Goal: Task Accomplishment & Management: Complete application form

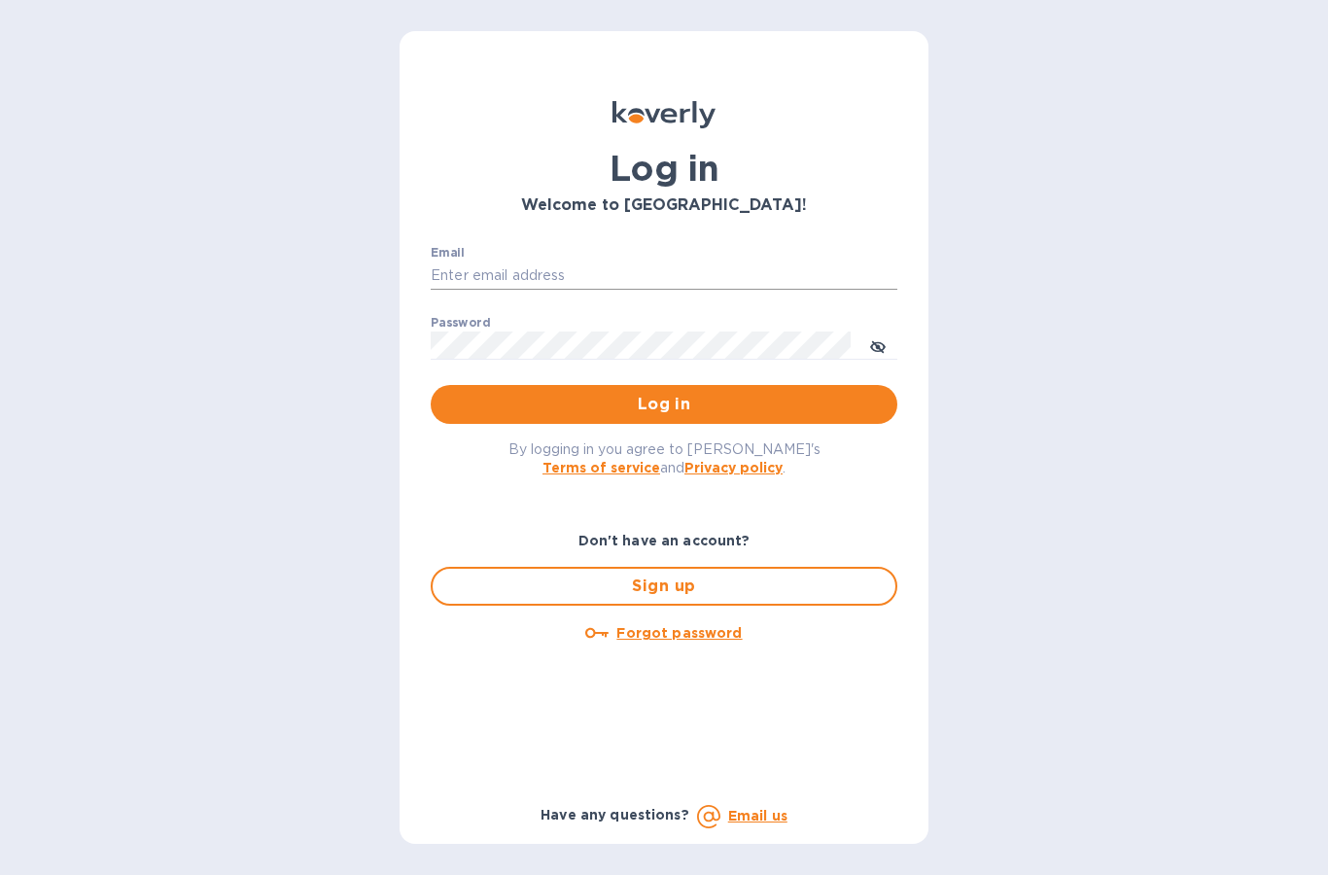
click at [669, 284] on input "Email" at bounding box center [664, 275] width 467 height 29
type input "[EMAIL_ADDRESS][DOMAIN_NAME]"
click at [692, 394] on span "Log in" at bounding box center [663, 404] width 435 height 23
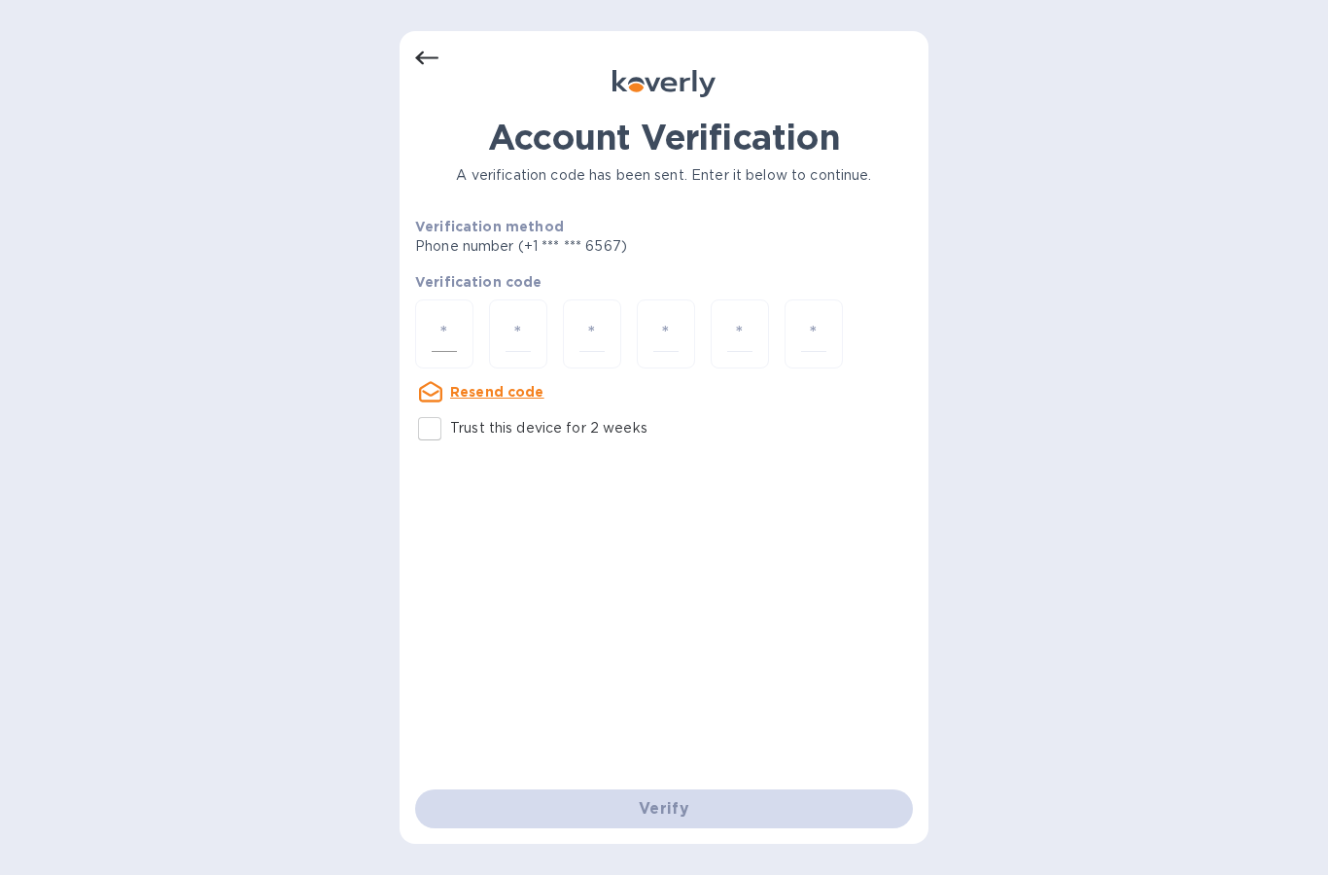
click at [448, 337] on input "number" at bounding box center [444, 334] width 25 height 36
type input "7"
type input "2"
type input "5"
type input "0"
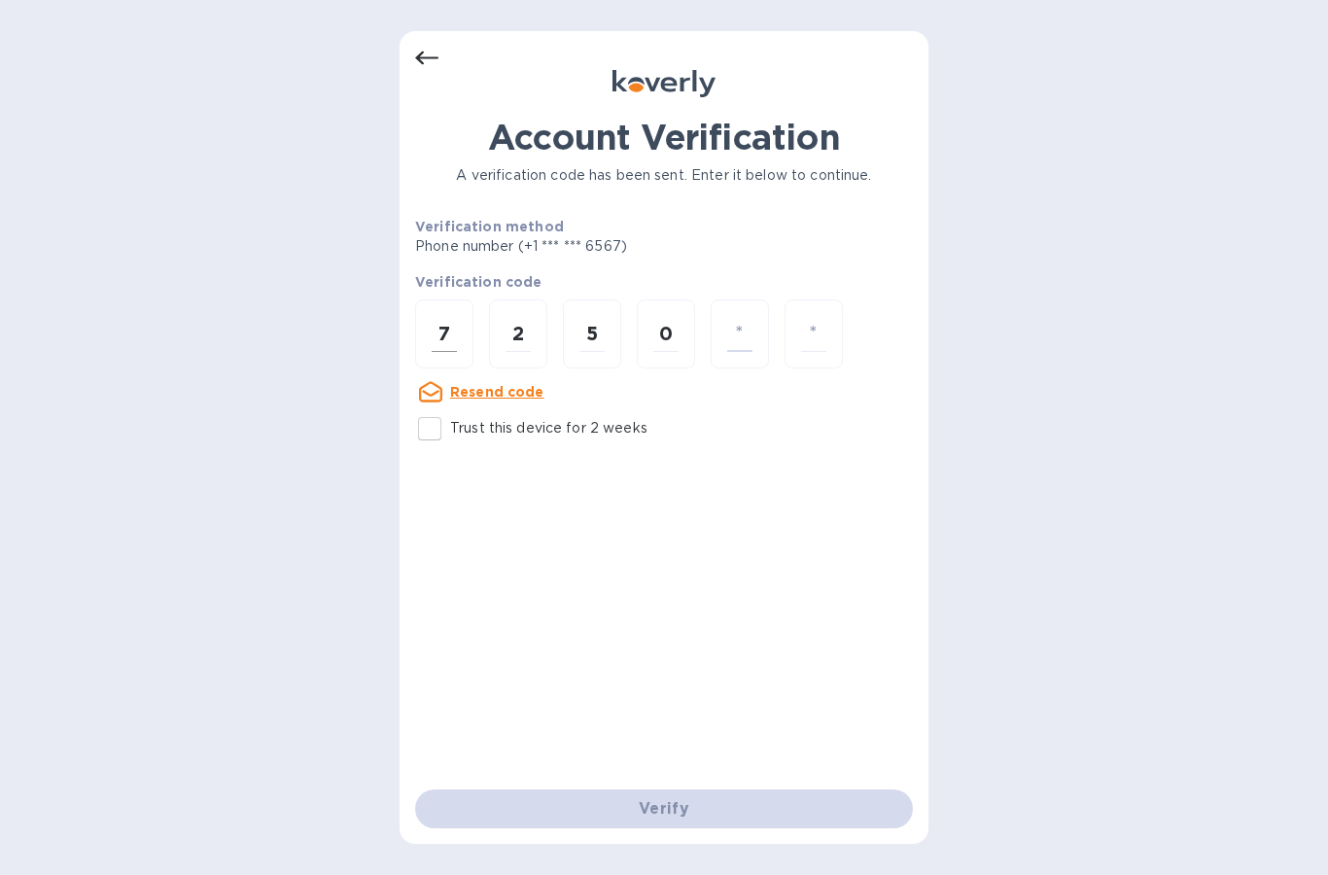
type input "8"
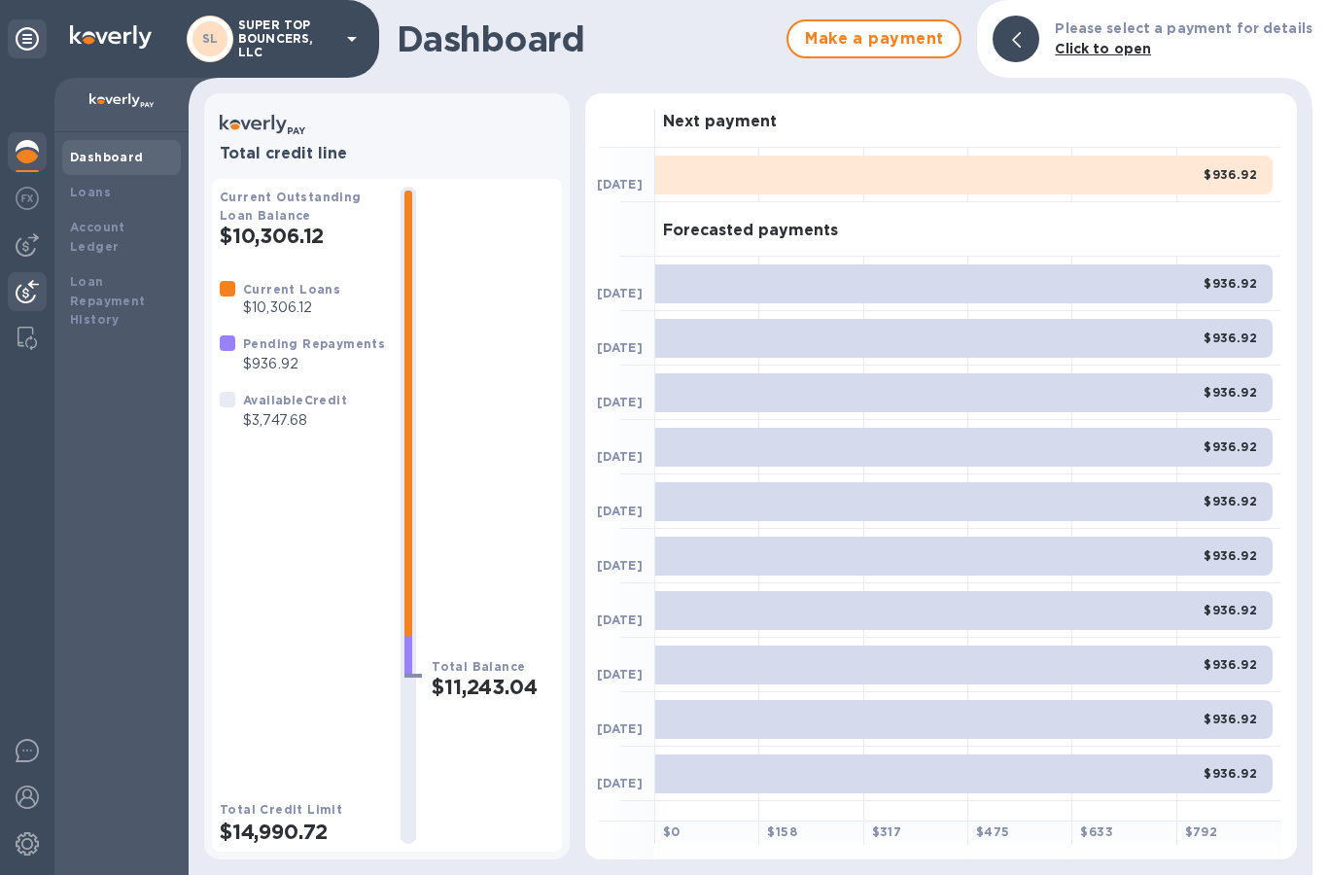
click at [28, 286] on img at bounding box center [27, 291] width 23 height 23
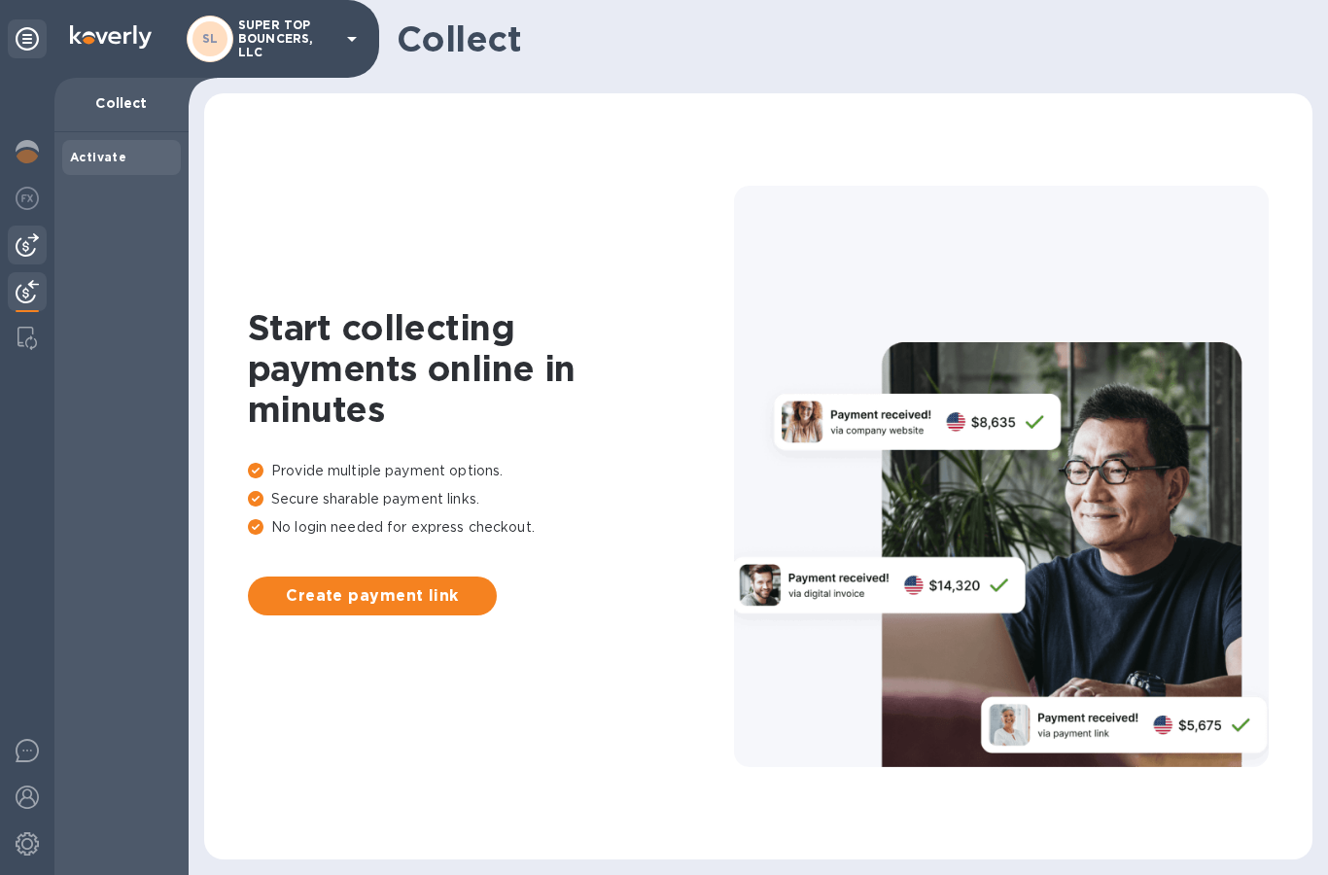
click at [16, 242] on img at bounding box center [27, 244] width 23 height 23
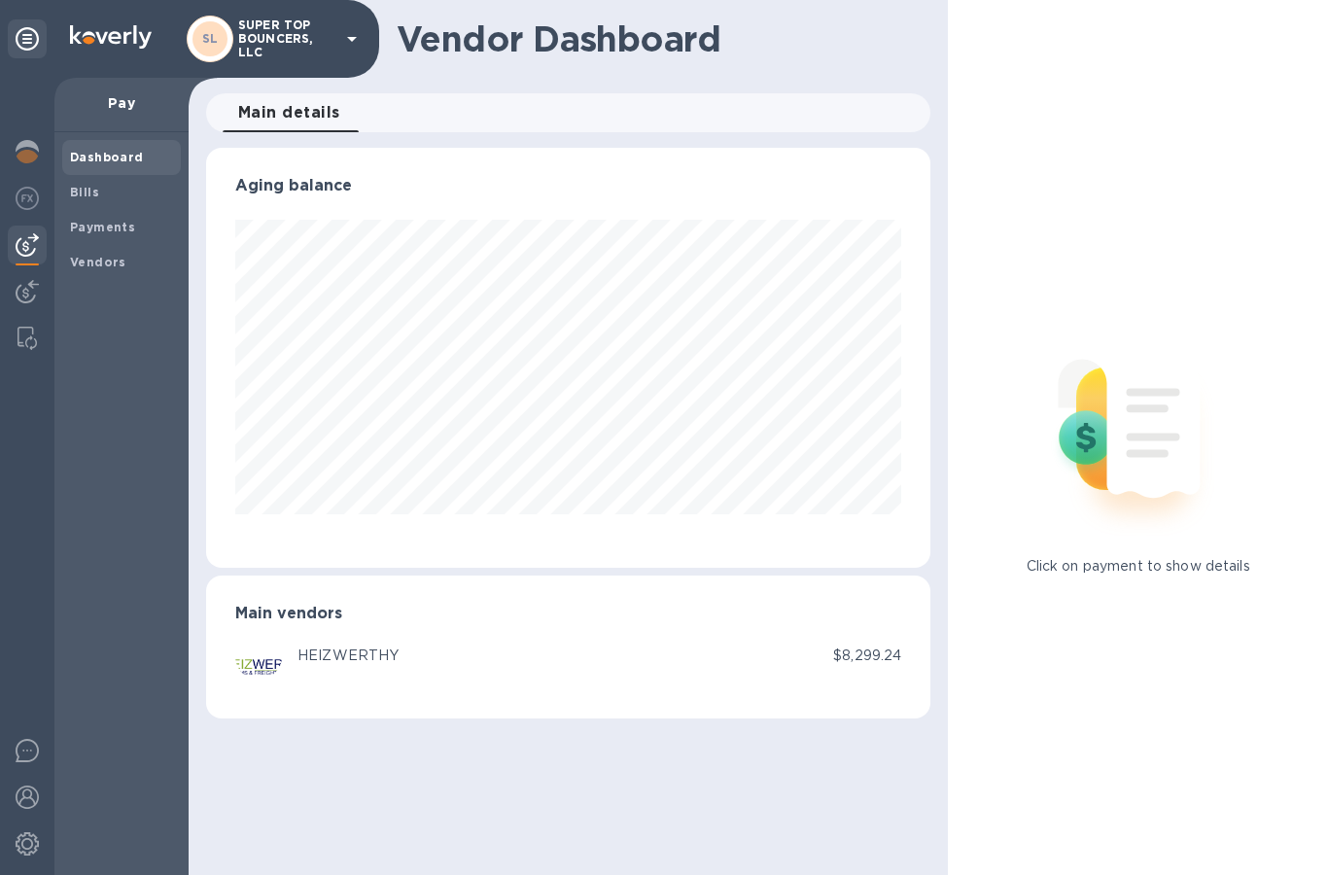
scroll to position [420, 725]
click at [16, 195] on img at bounding box center [27, 198] width 23 height 23
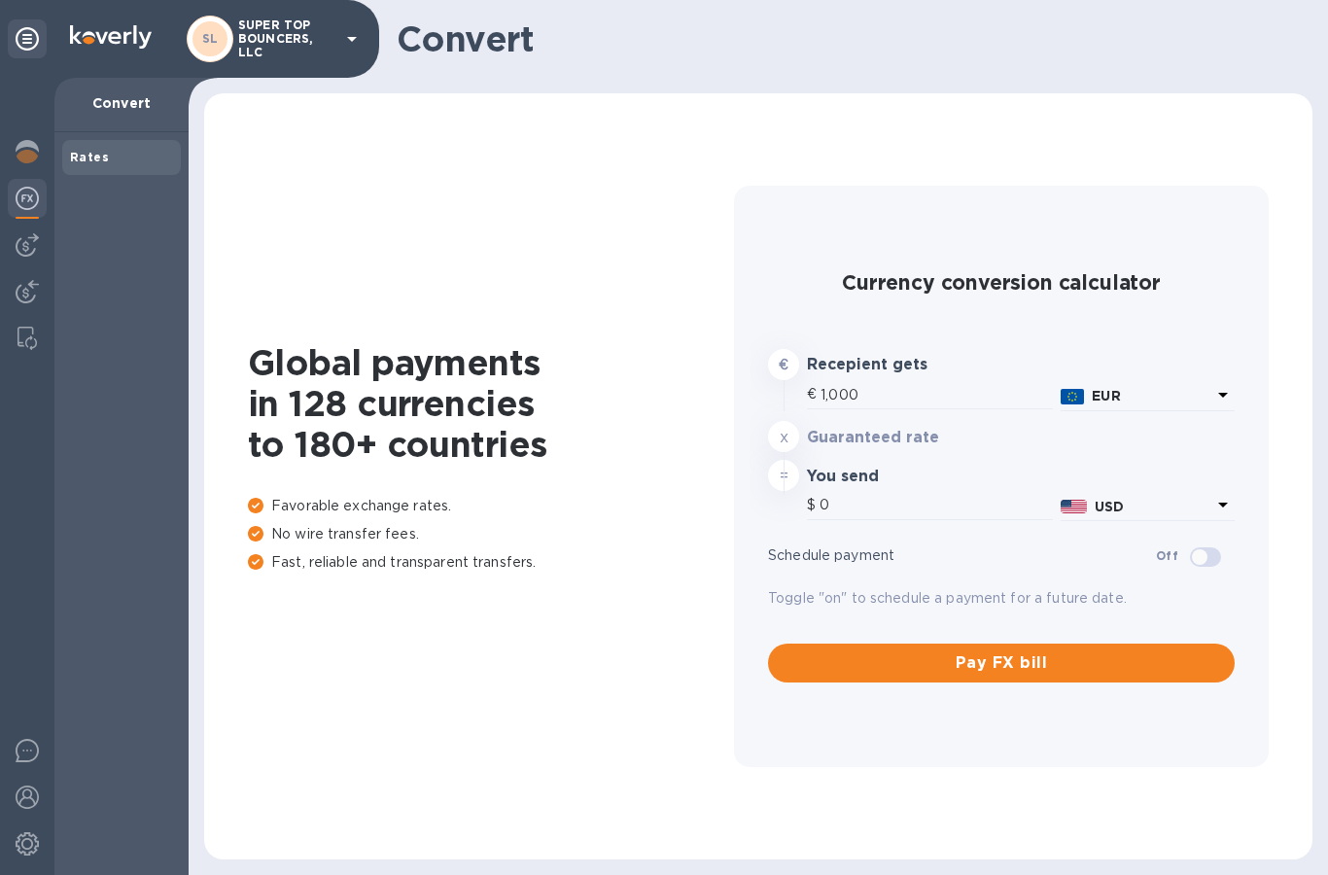
type input "1,170.82"
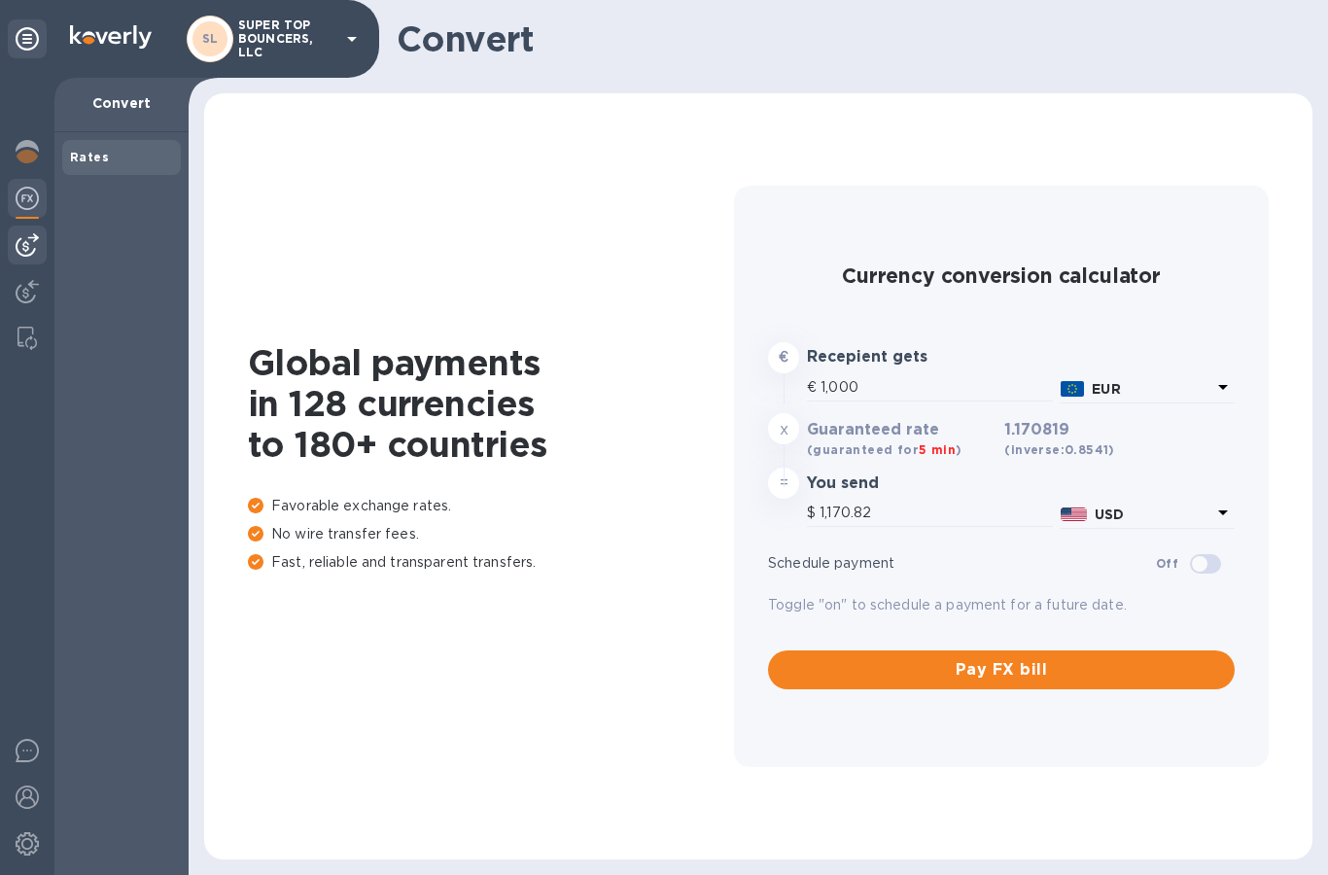
click at [36, 248] on img at bounding box center [27, 244] width 23 height 23
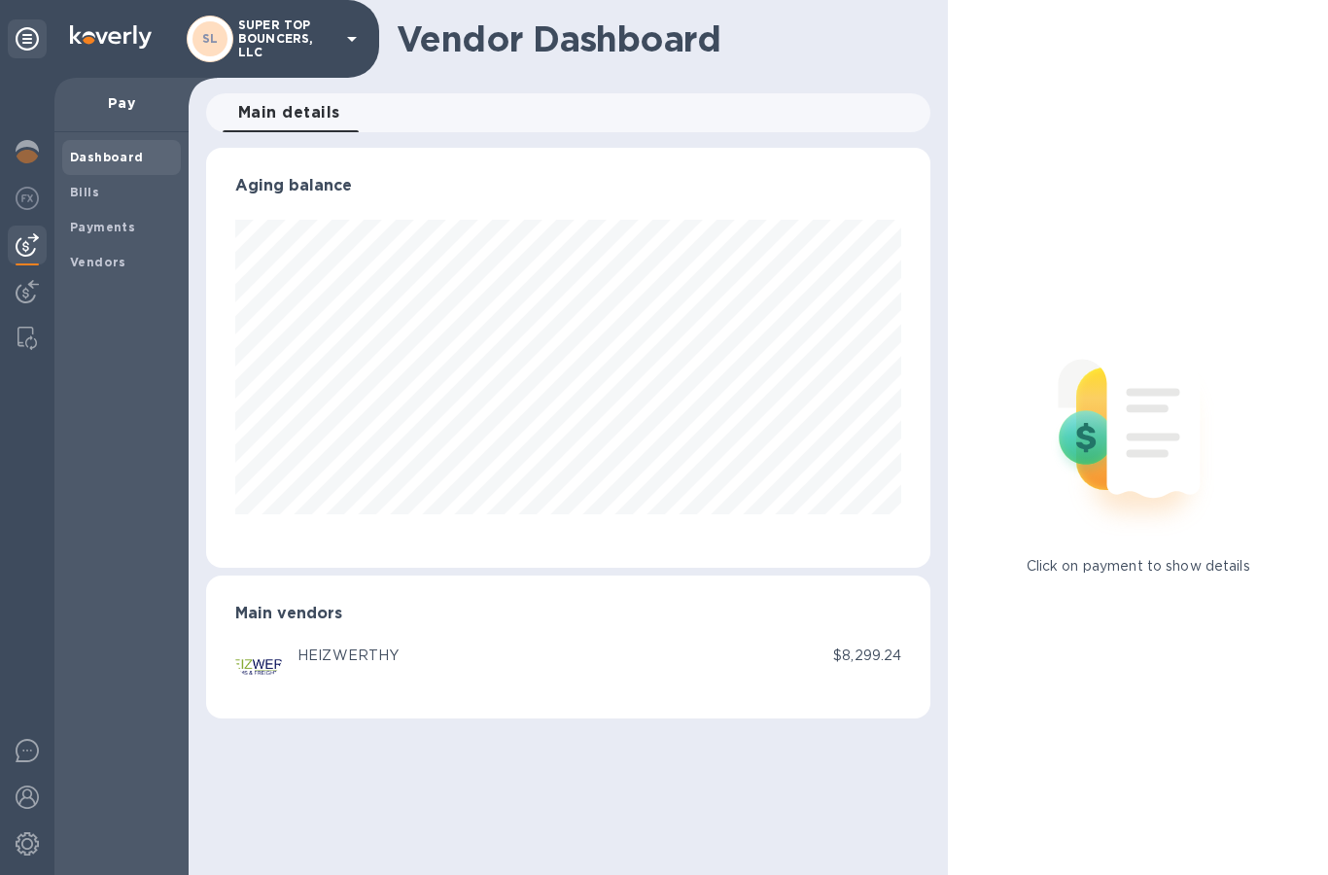
scroll to position [420, 725]
click at [92, 191] on b "Bills" at bounding box center [84, 192] width 29 height 15
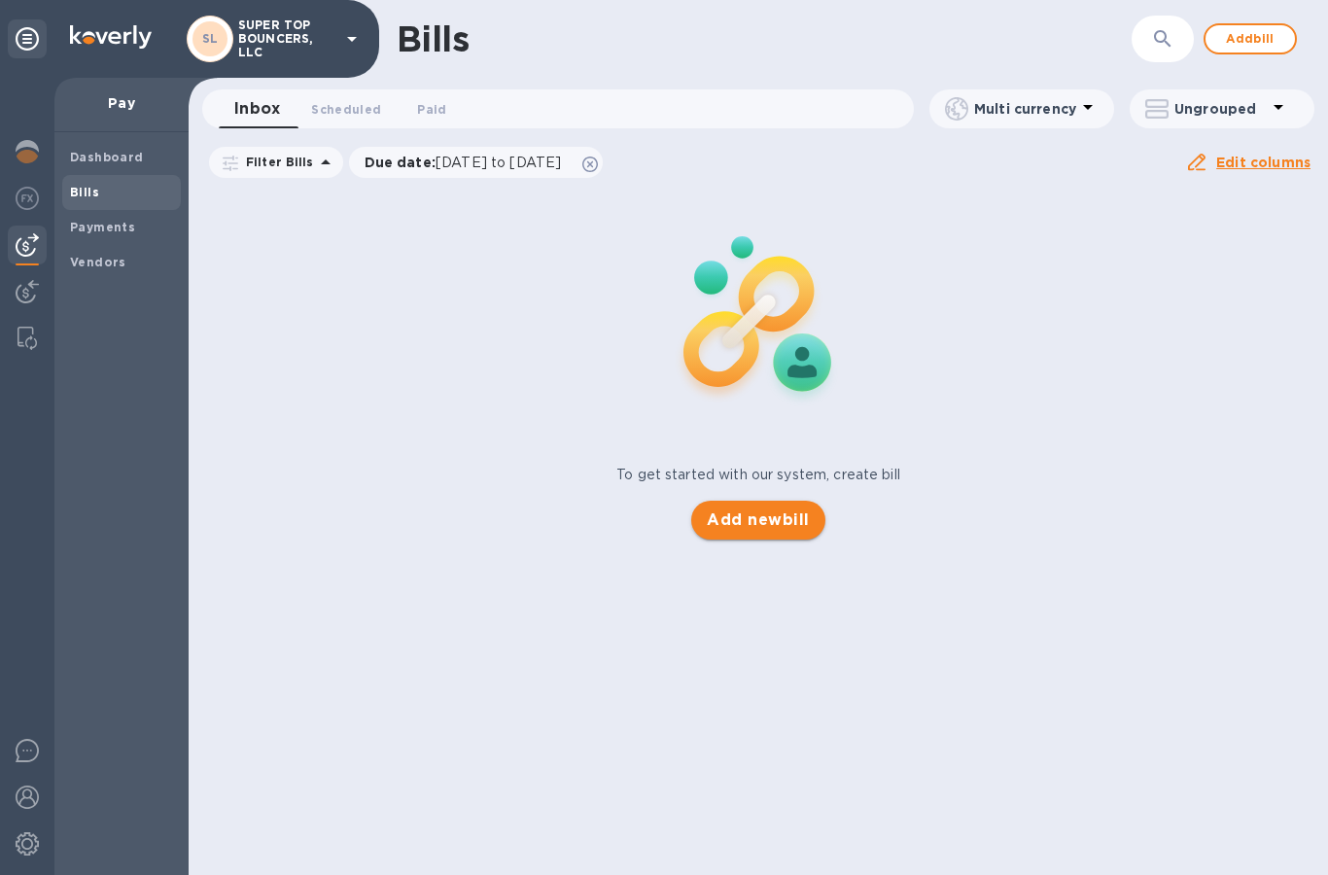
click at [772, 524] on span "Add new bill" at bounding box center [758, 519] width 102 height 23
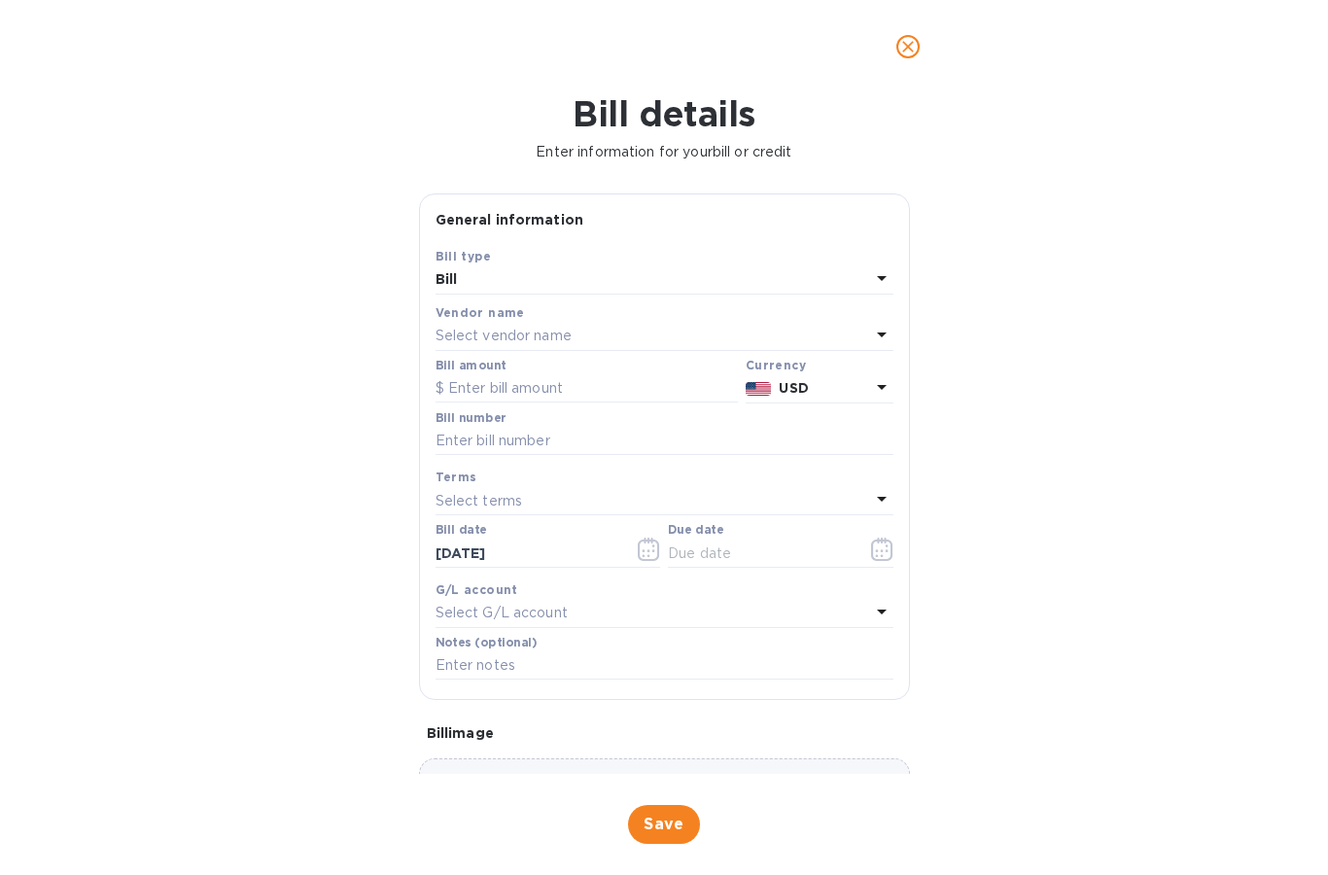
scroll to position [-1, 0]
click at [906, 55] on icon "close" at bounding box center [907, 46] width 19 height 19
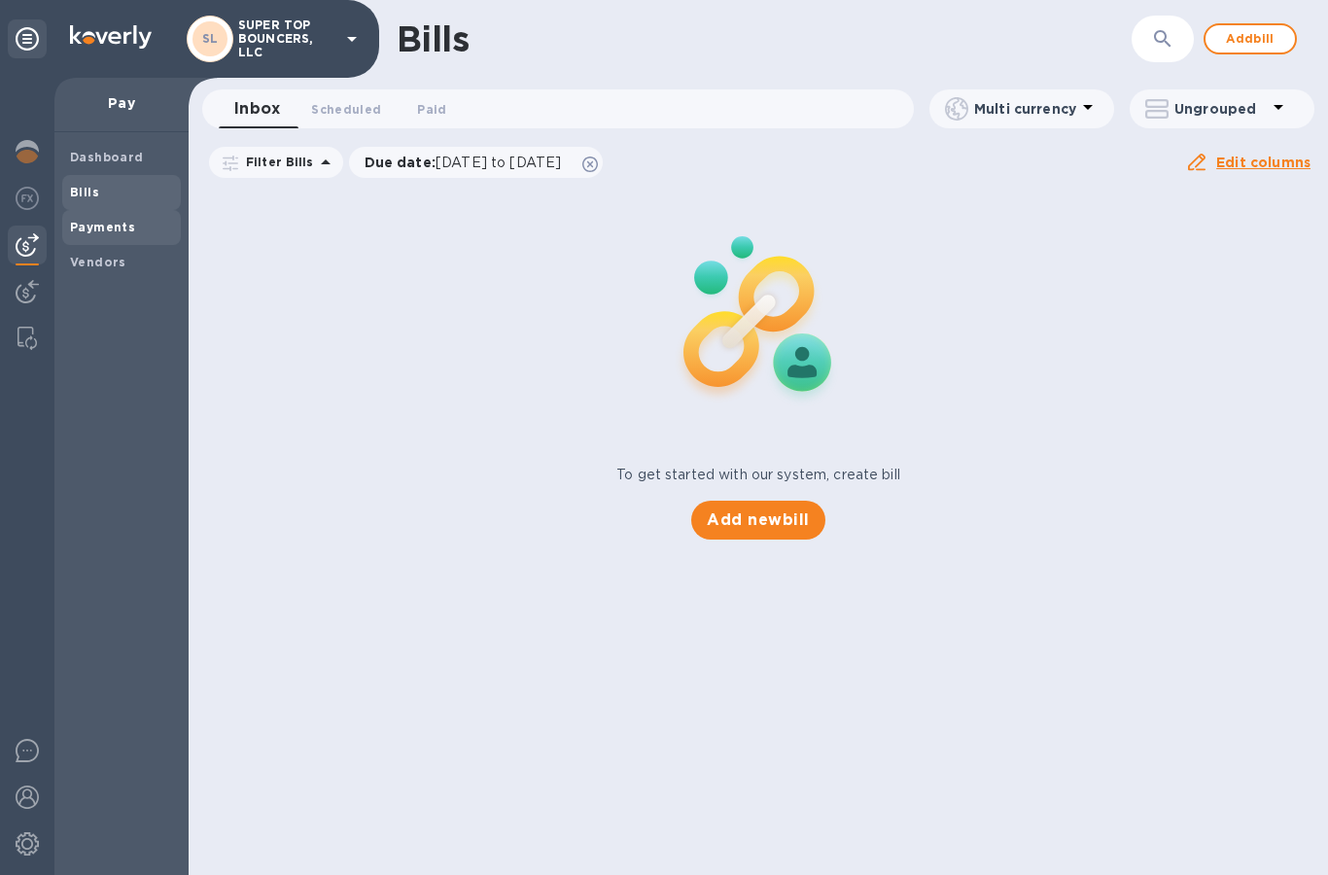
click at [95, 221] on b "Payments" at bounding box center [102, 227] width 65 height 15
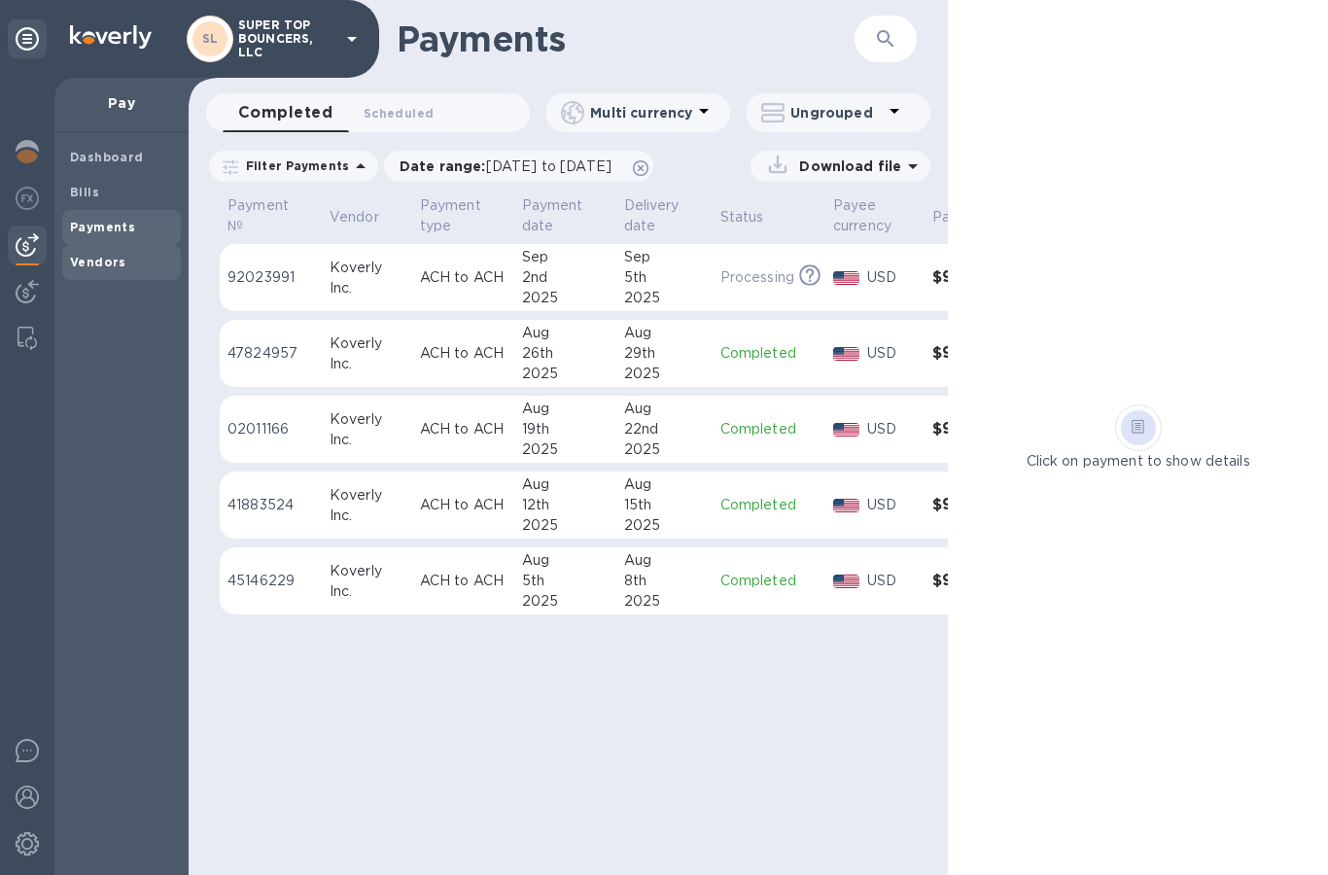
click at [102, 261] on b "Vendors" at bounding box center [98, 262] width 56 height 15
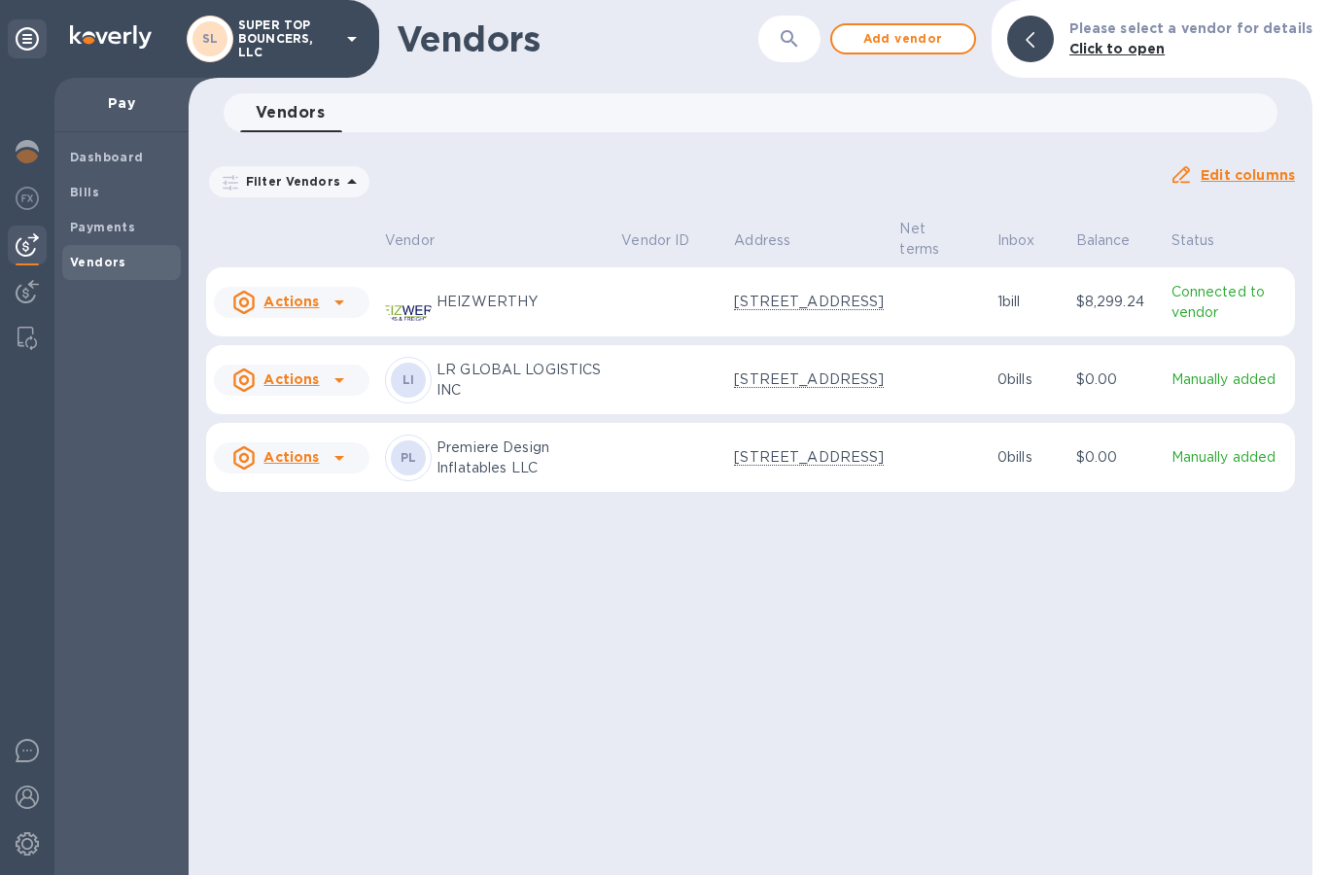
click at [343, 469] on icon at bounding box center [339, 457] width 23 height 23
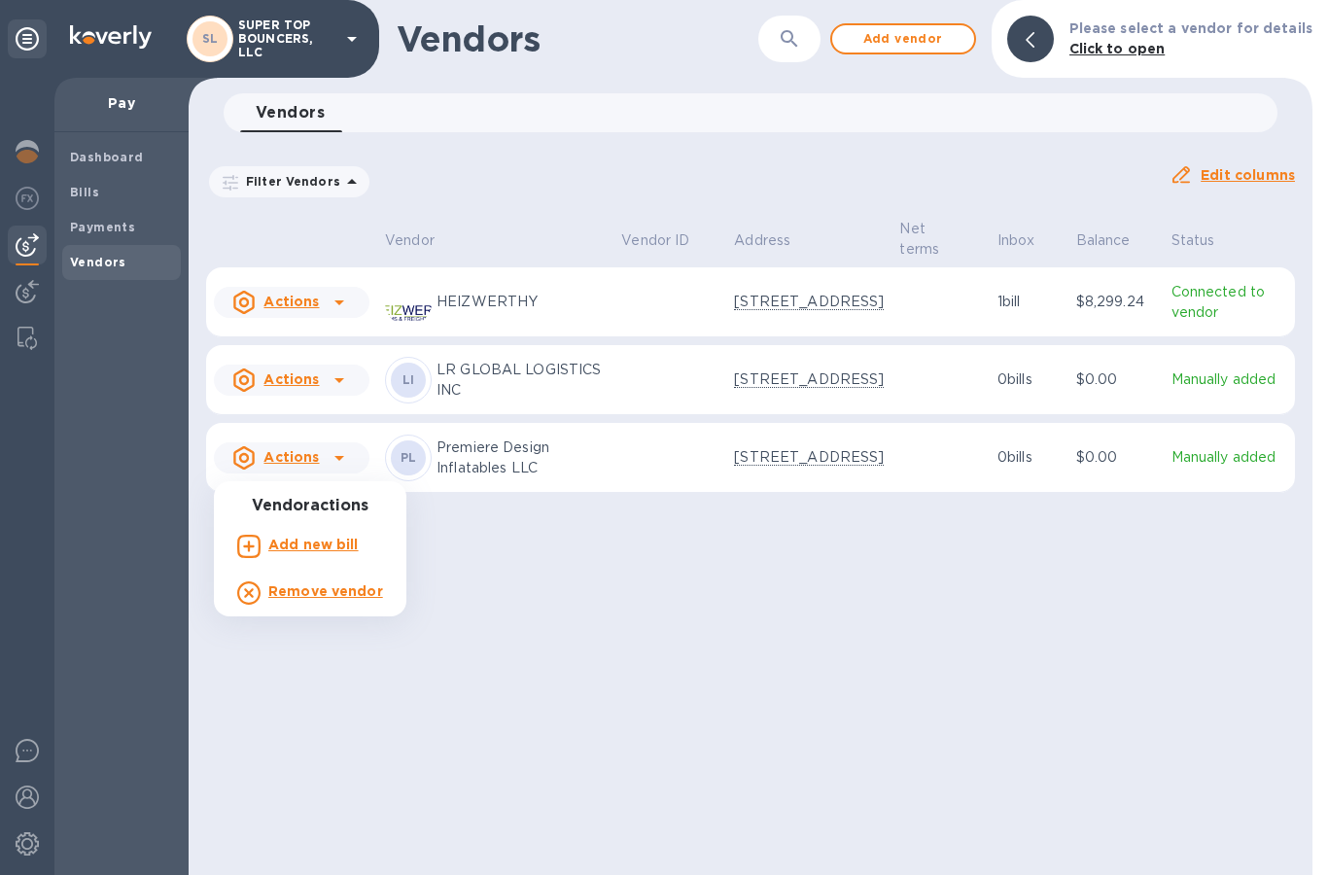
click at [335, 540] on b "Add new bill" at bounding box center [313, 545] width 90 height 16
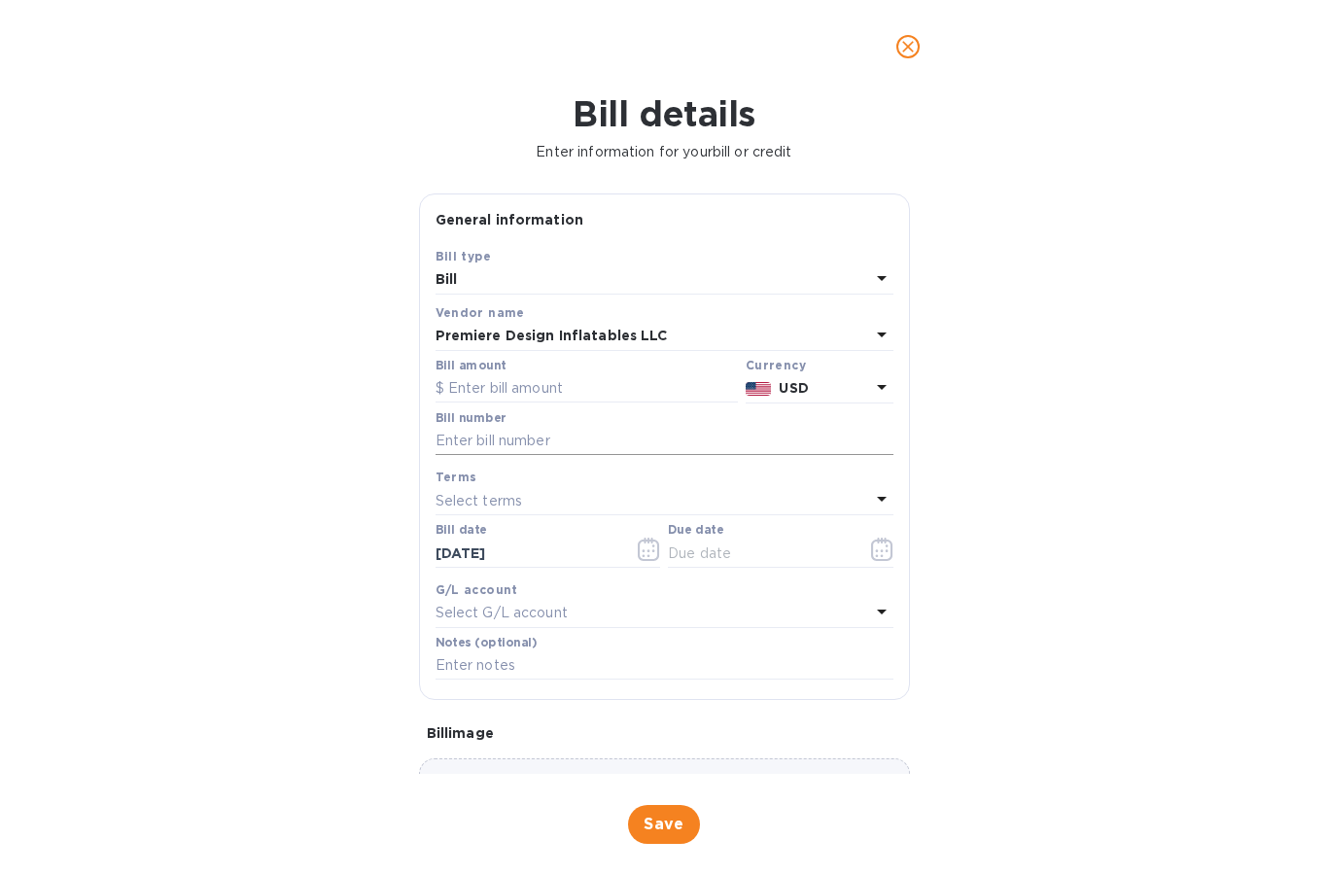
click at [694, 446] on input "text" at bounding box center [664, 441] width 458 height 29
type input "167123"
click at [747, 611] on div "Select G/L account" at bounding box center [652, 613] width 434 height 27
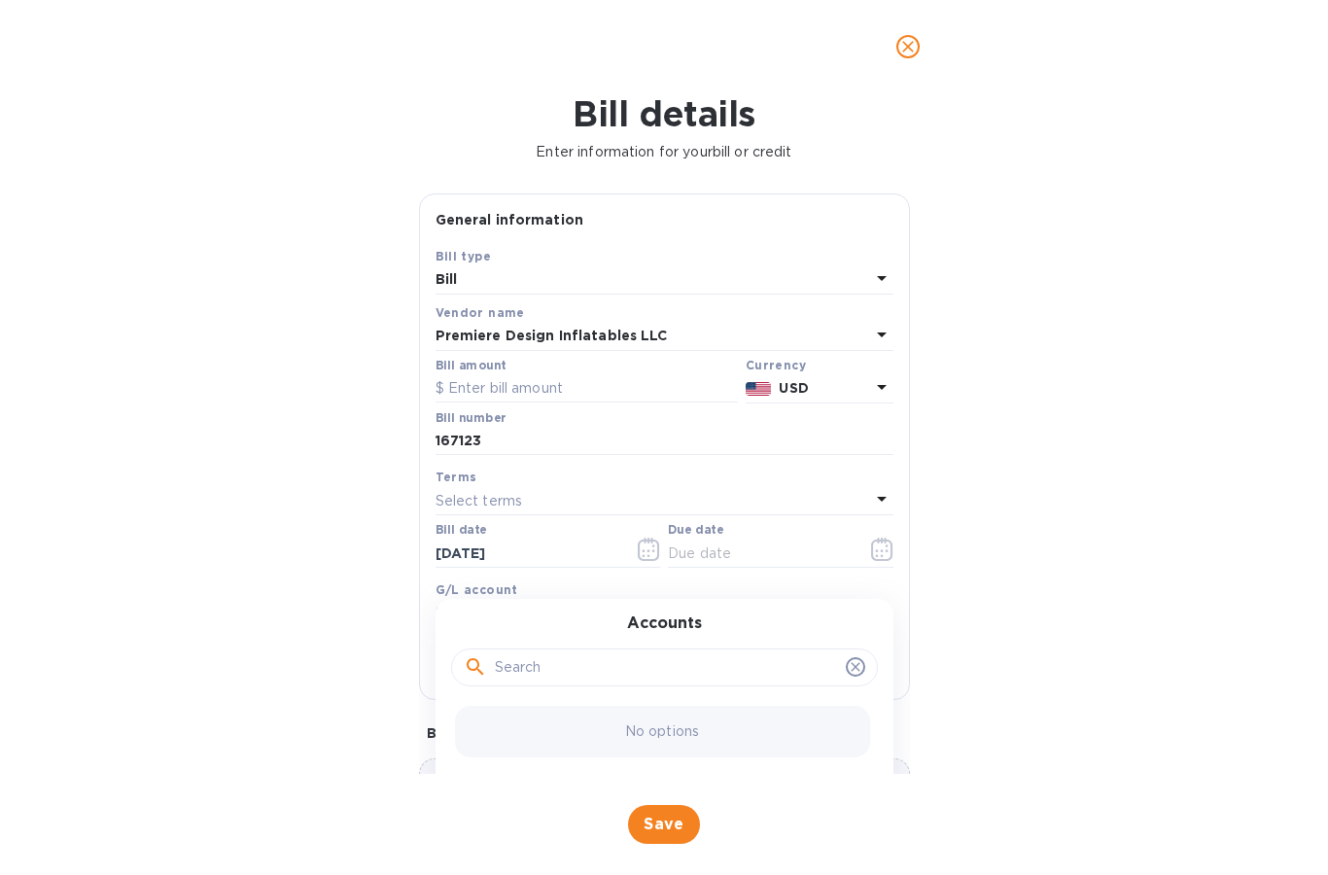
click at [982, 619] on div "Bill details Enter information for your bill or credit General information Save…" at bounding box center [664, 483] width 1328 height 781
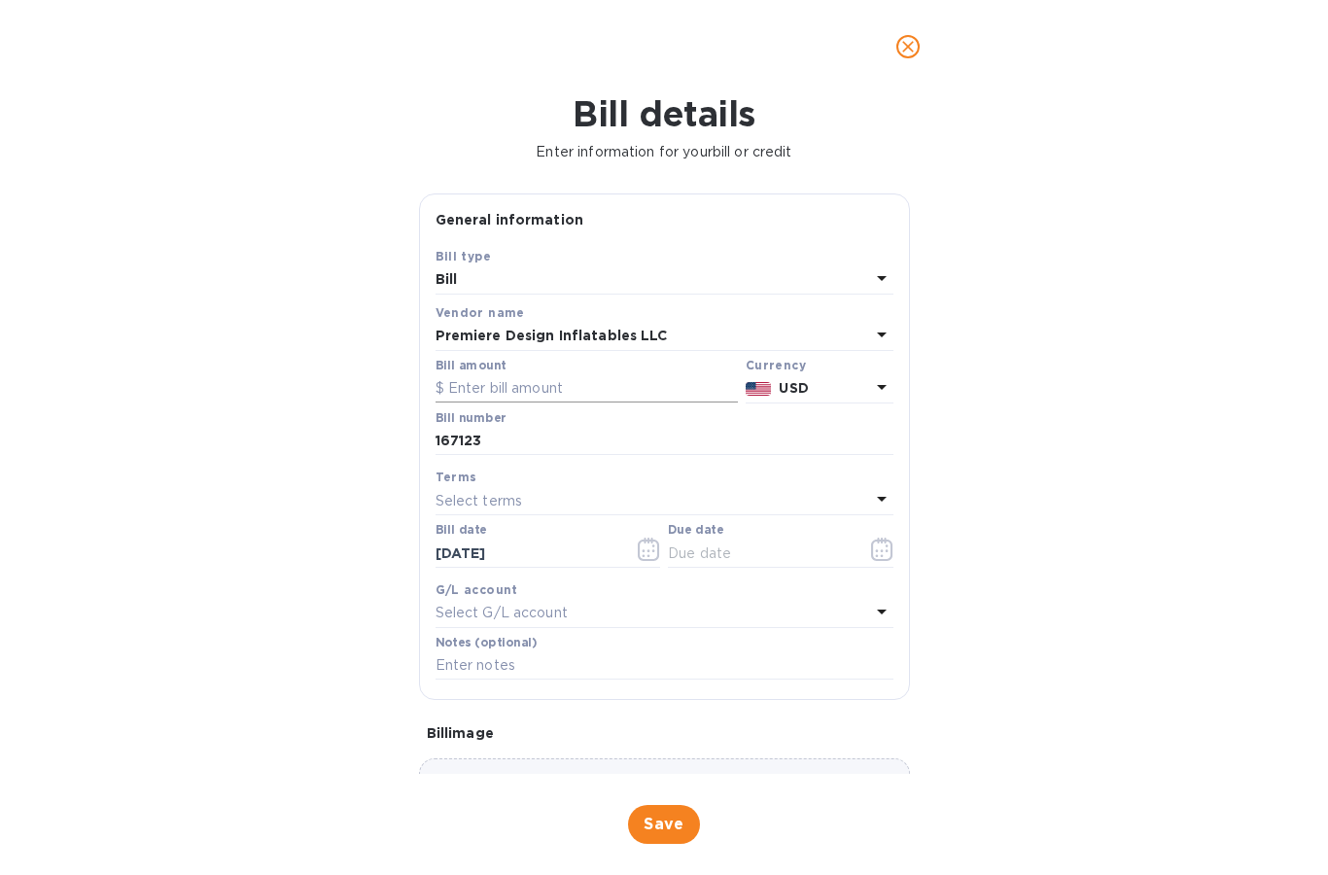
click at [582, 395] on input "text" at bounding box center [586, 388] width 302 height 29
type input "3,700"
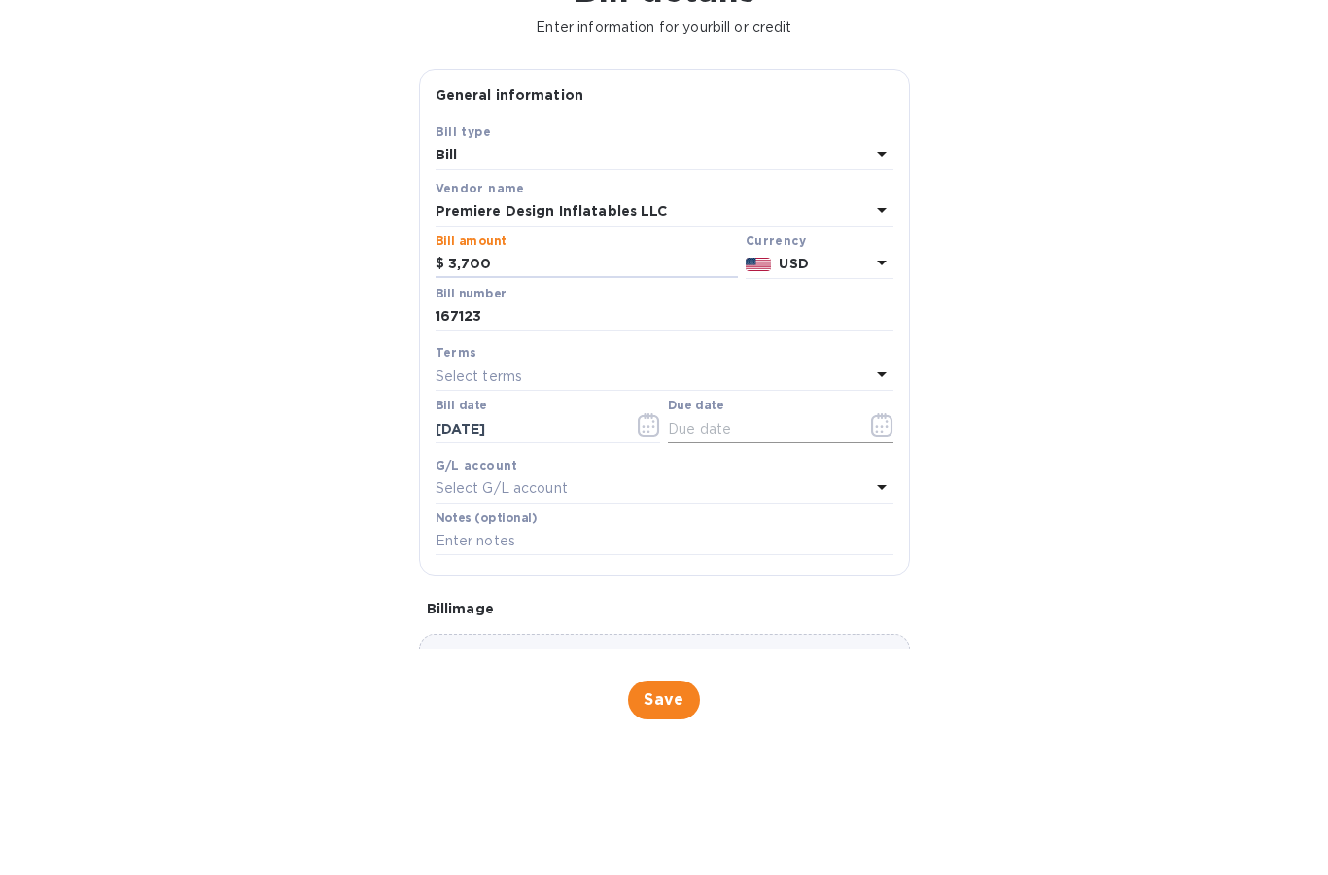
click at [828, 538] on input "text" at bounding box center [760, 552] width 184 height 29
click at [887, 538] on icon "button" at bounding box center [882, 549] width 22 height 23
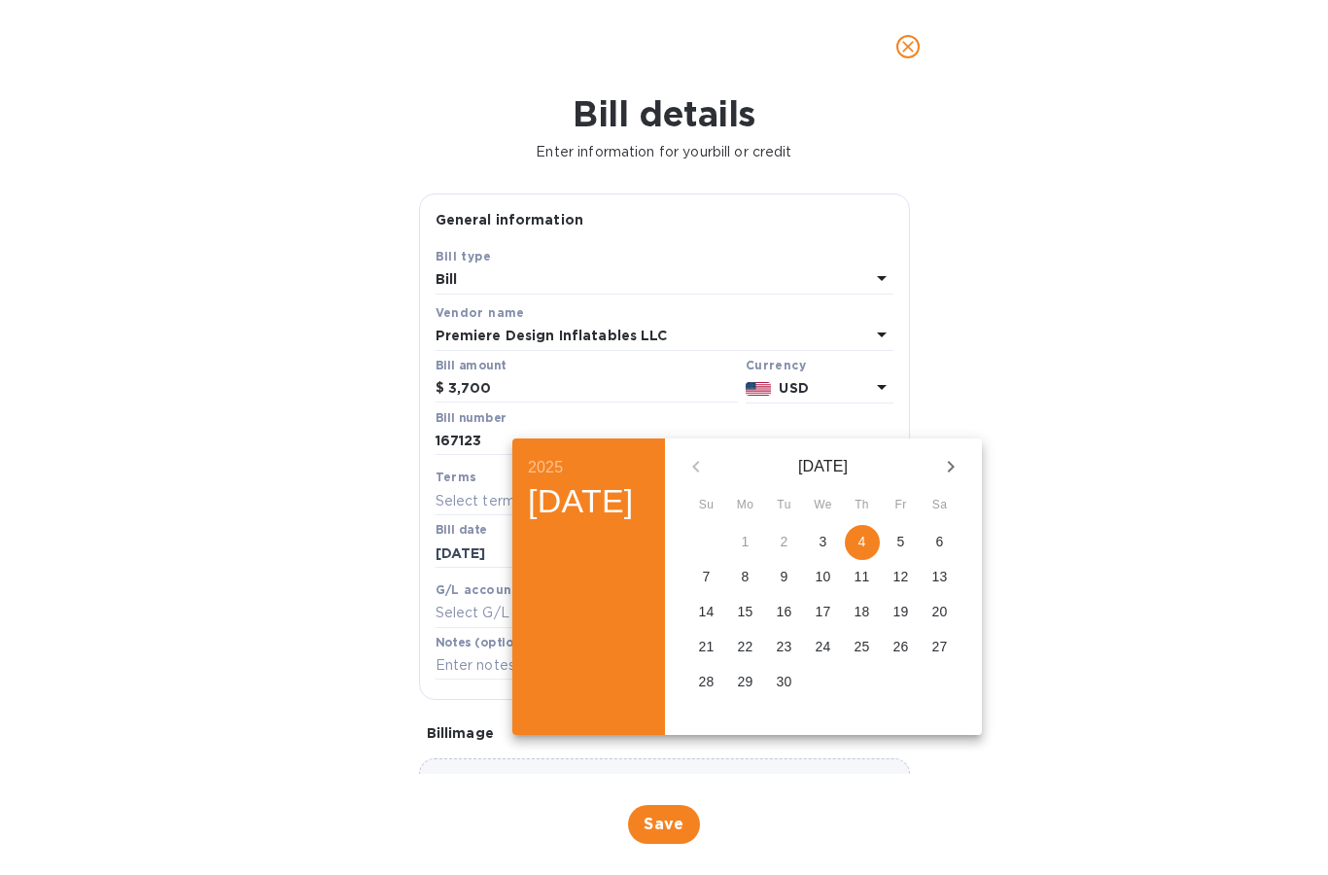
click at [866, 539] on p "4" at bounding box center [862, 541] width 8 height 19
type input "[DATE]"
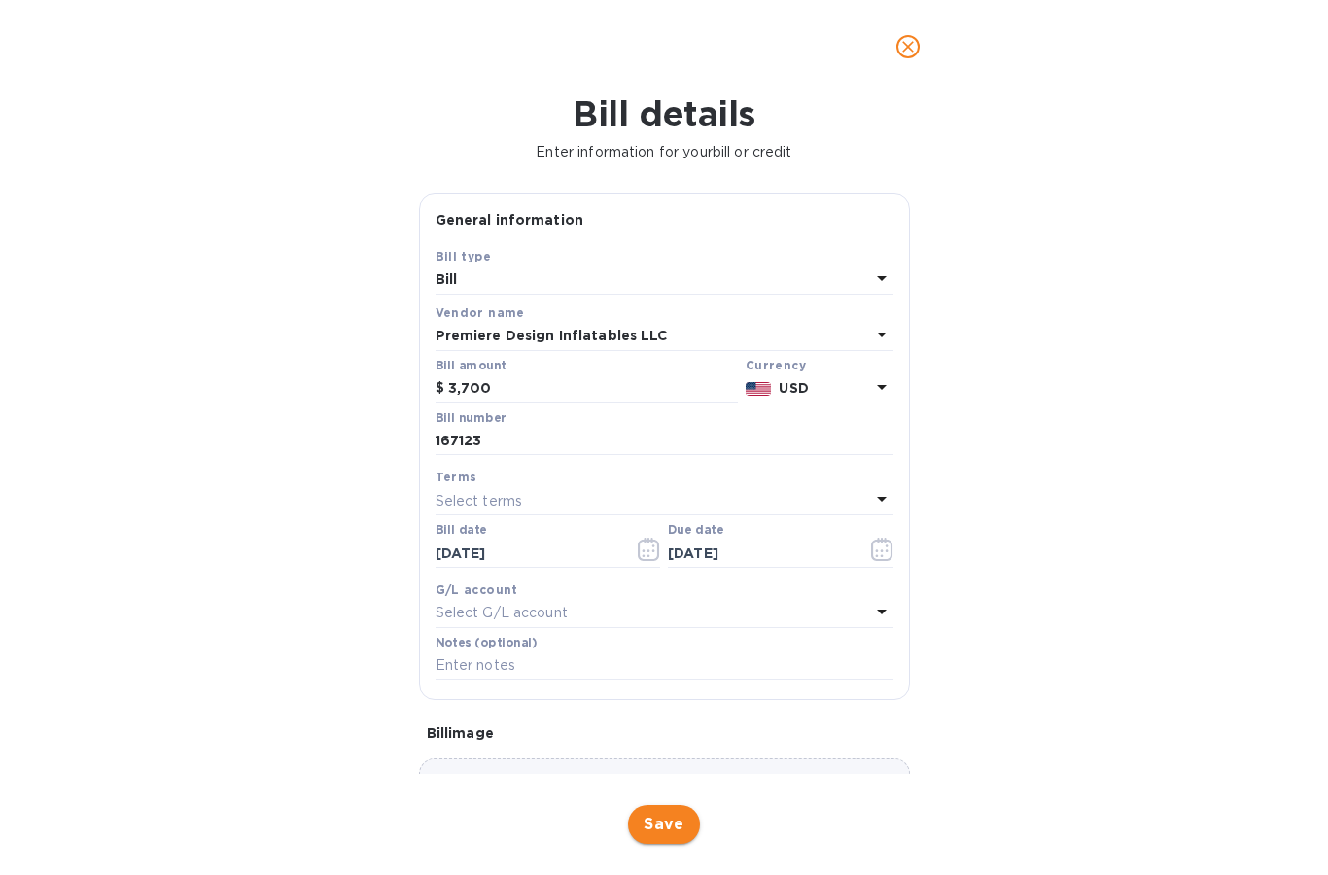
click at [667, 823] on span "Save" at bounding box center [663, 824] width 41 height 23
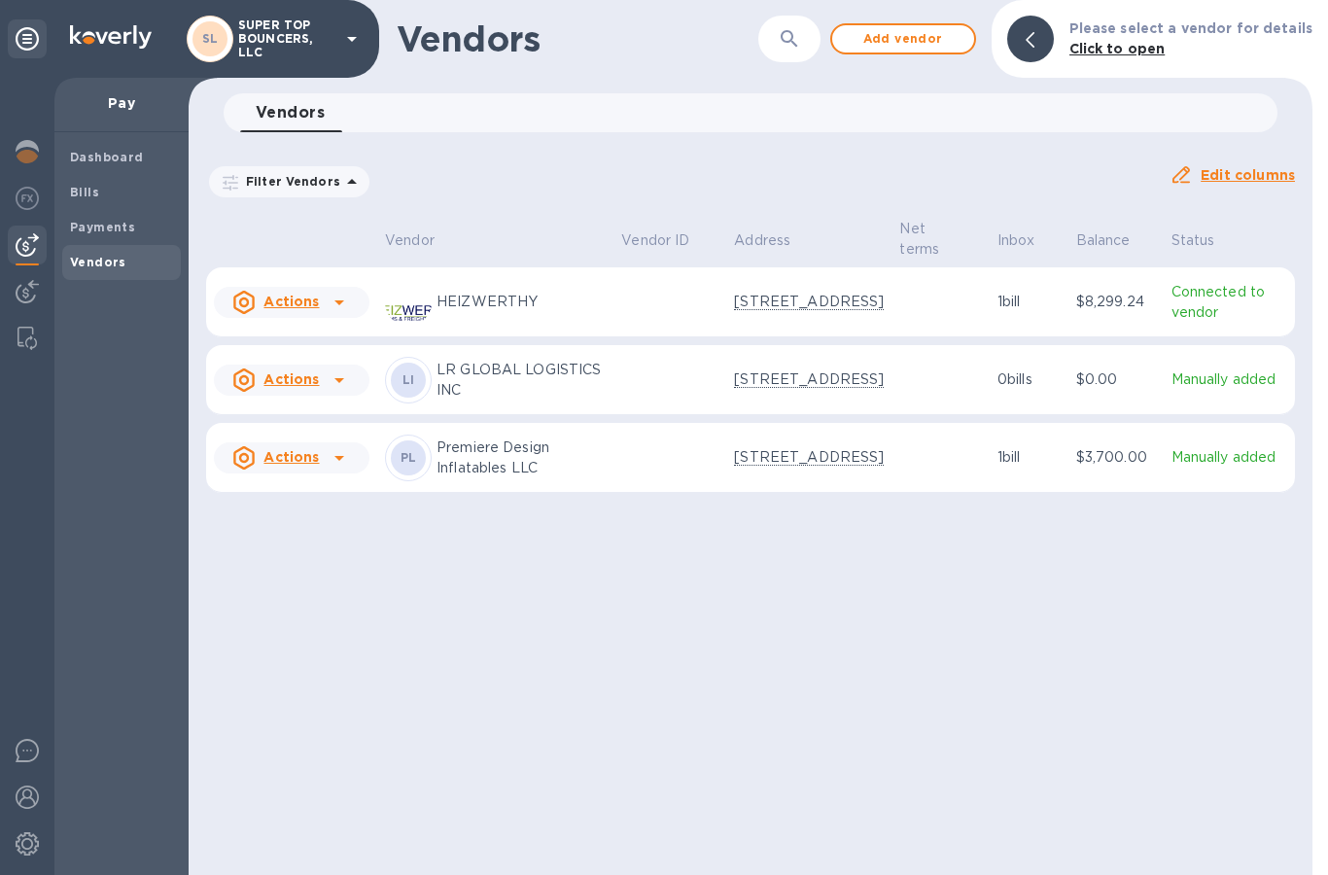
click at [341, 467] on icon at bounding box center [339, 457] width 23 height 23
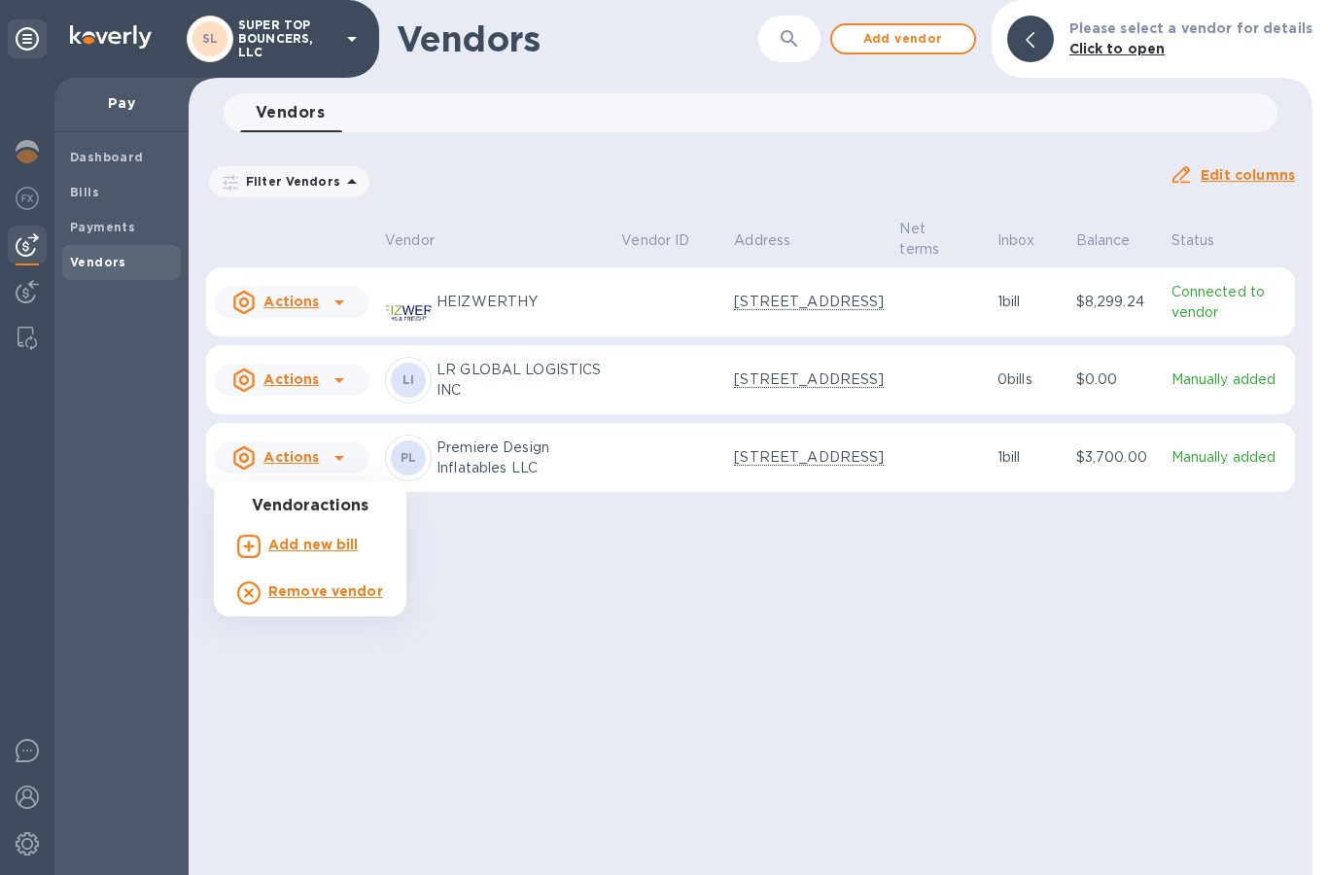
click at [531, 606] on div at bounding box center [664, 437] width 1328 height 875
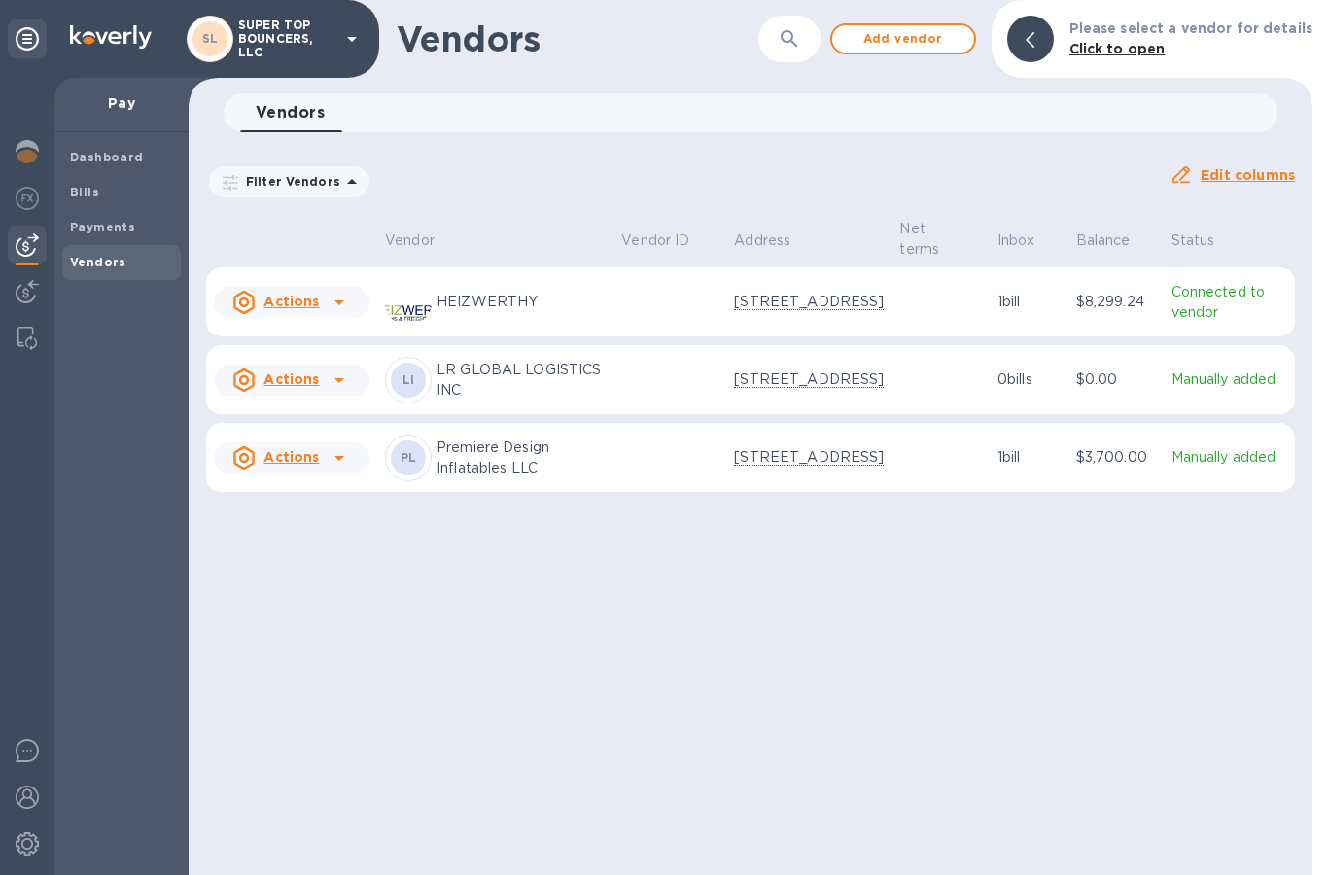
click at [1138, 468] on p "$3,700.00" at bounding box center [1116, 457] width 80 height 20
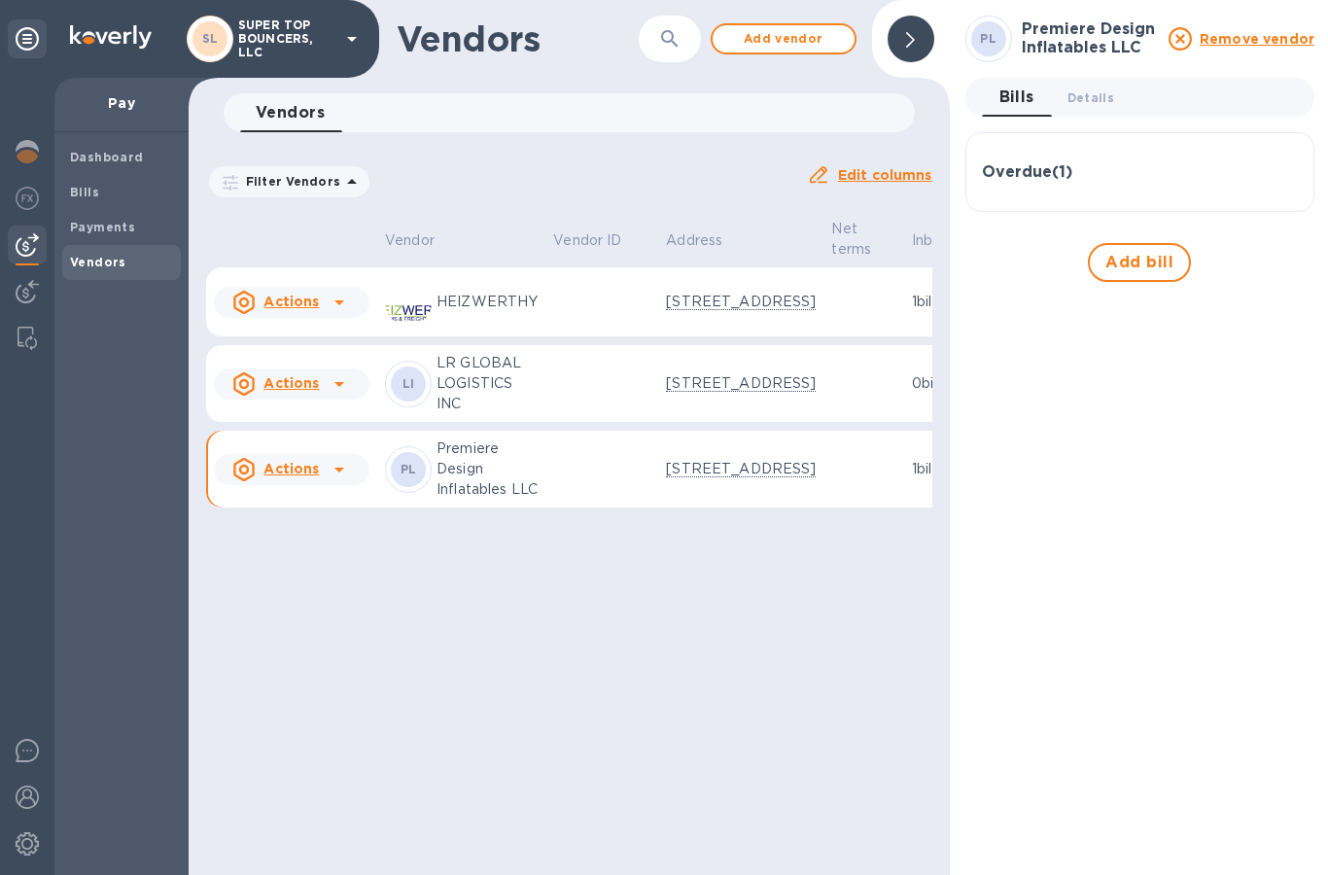
click at [912, 479] on p "1 bill" at bounding box center [943, 469] width 63 height 20
click at [341, 481] on icon at bounding box center [339, 469] width 23 height 23
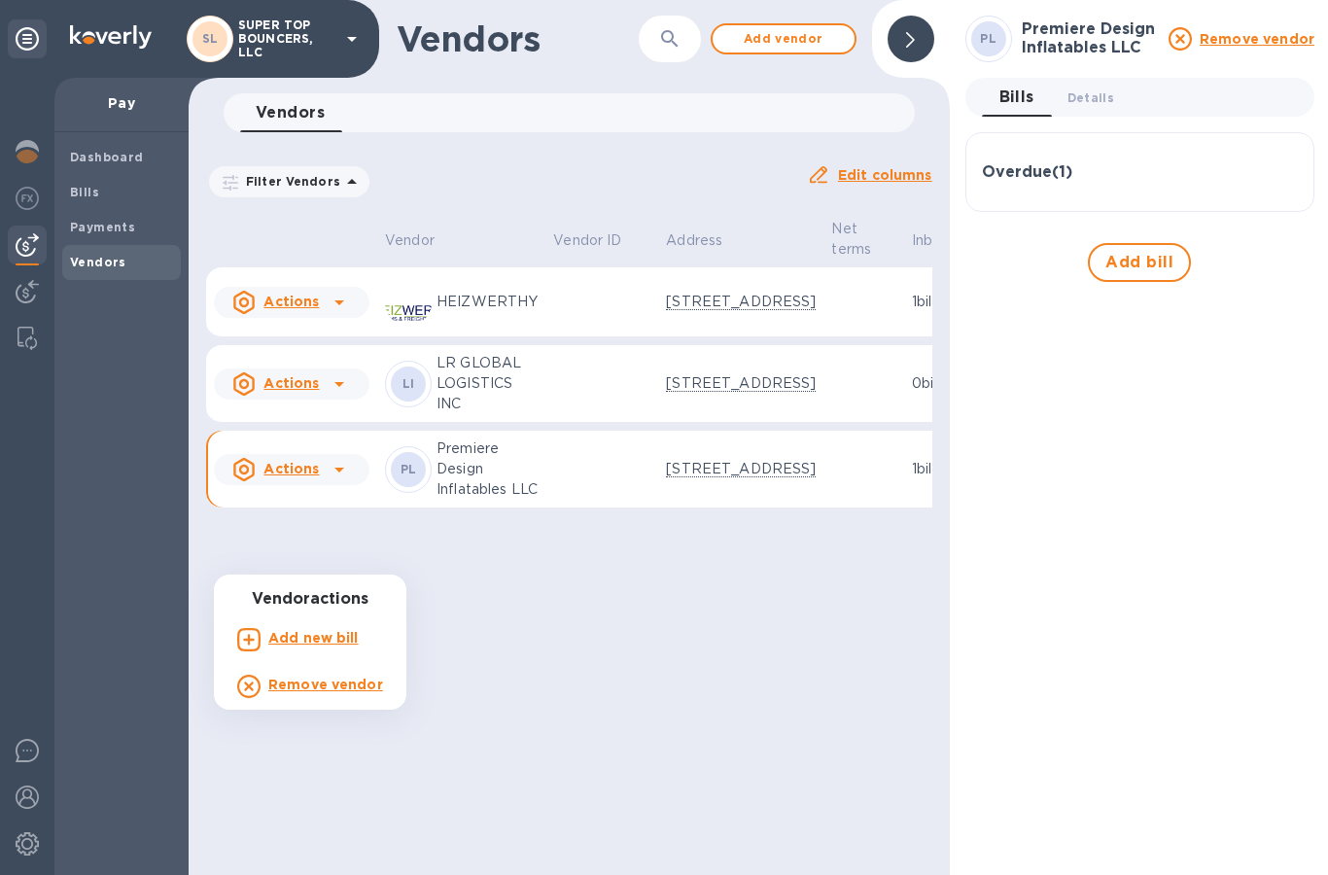
click at [539, 694] on div at bounding box center [664, 437] width 1328 height 875
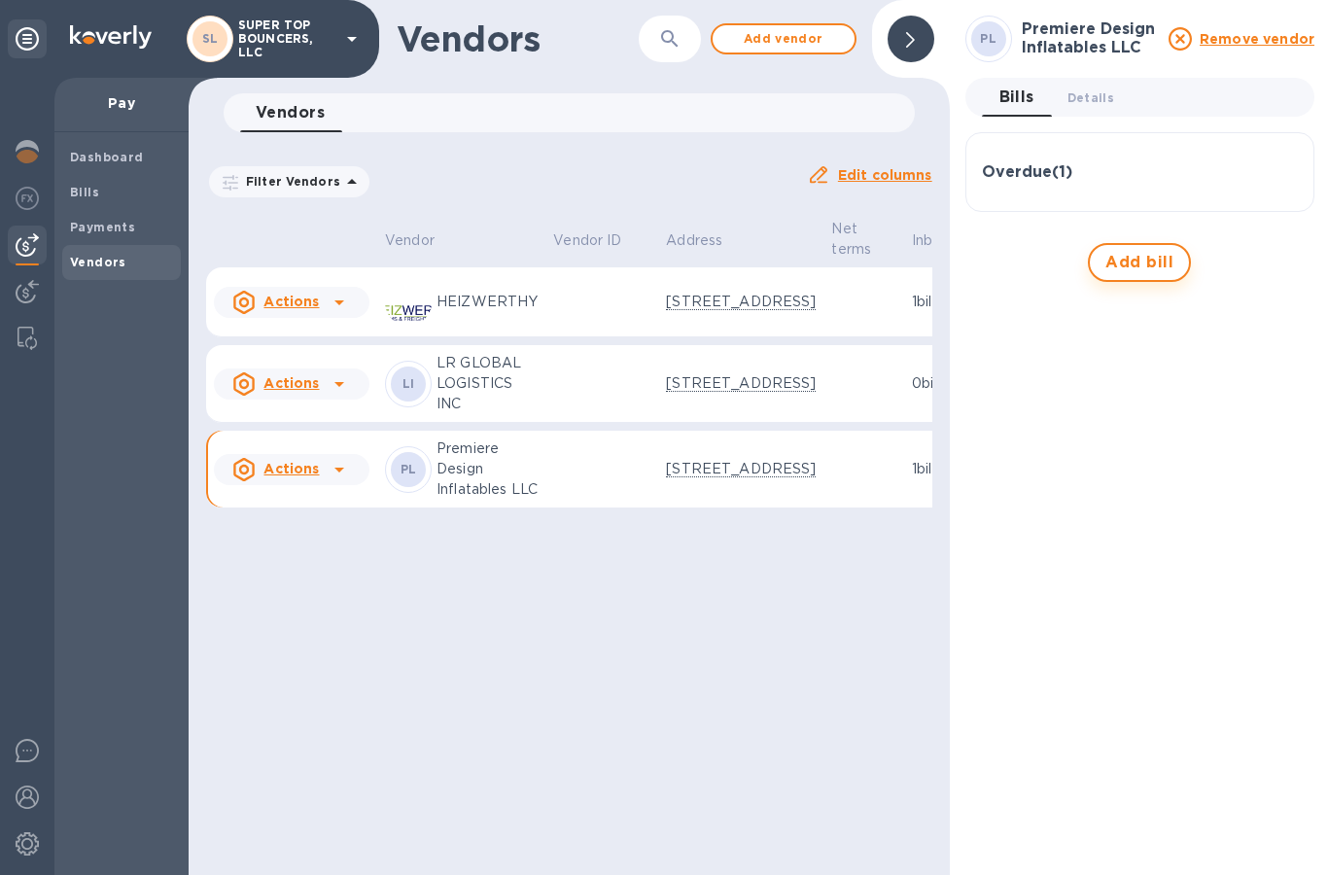
click at [1148, 267] on span "Add bill" at bounding box center [1139, 262] width 68 height 23
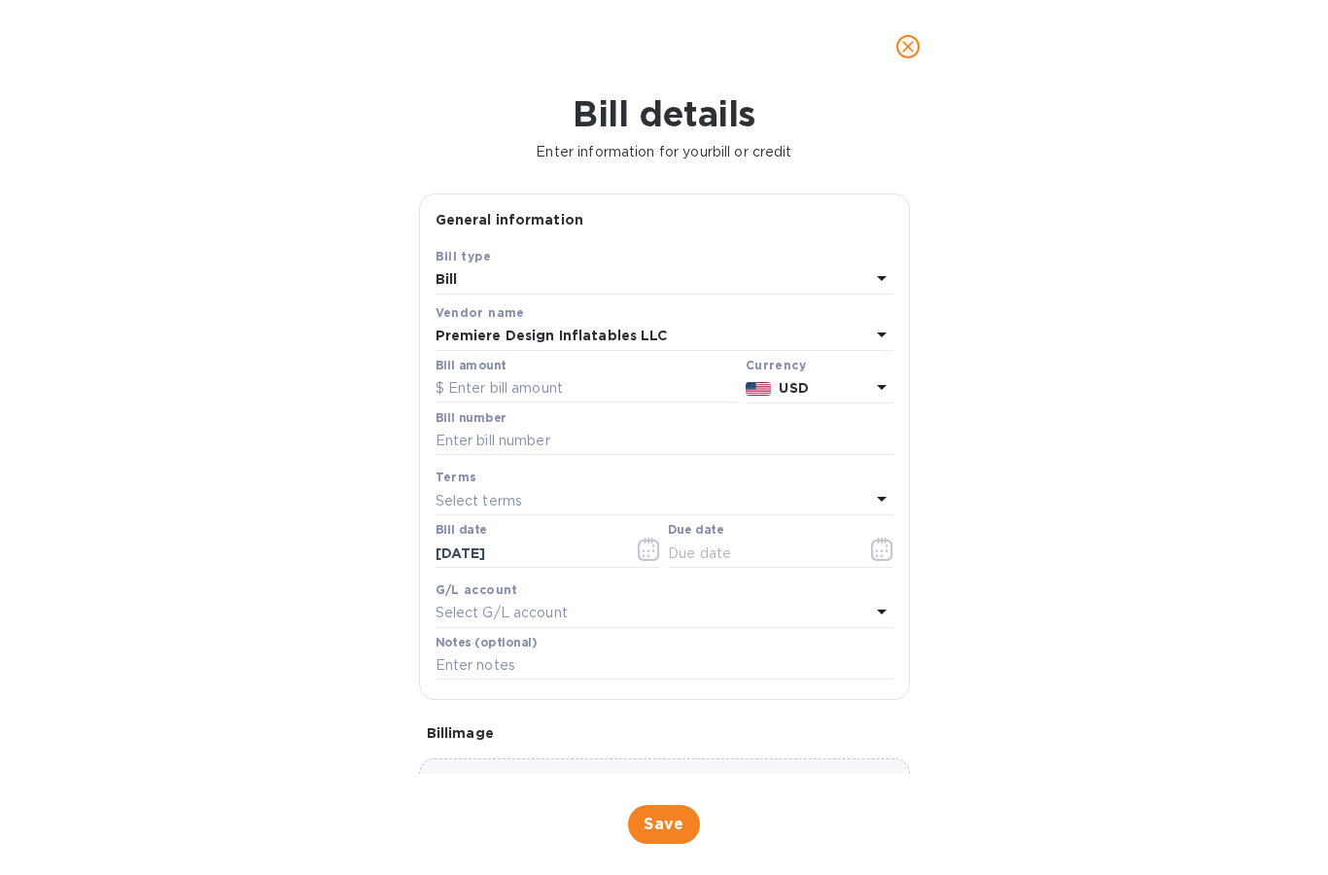
click at [911, 52] on icon "close" at bounding box center [907, 46] width 19 height 19
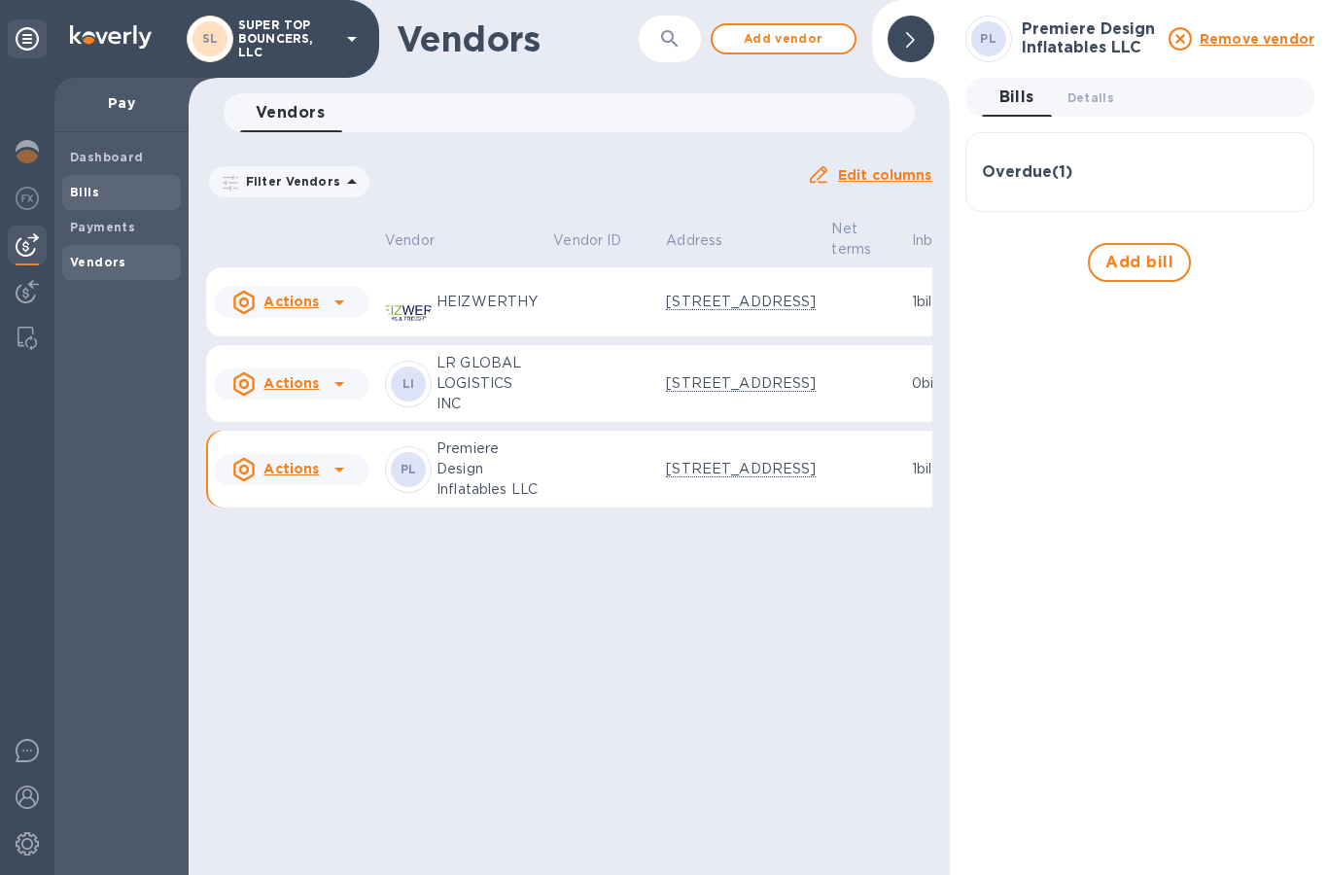
click at [82, 193] on b "Bills" at bounding box center [84, 192] width 29 height 15
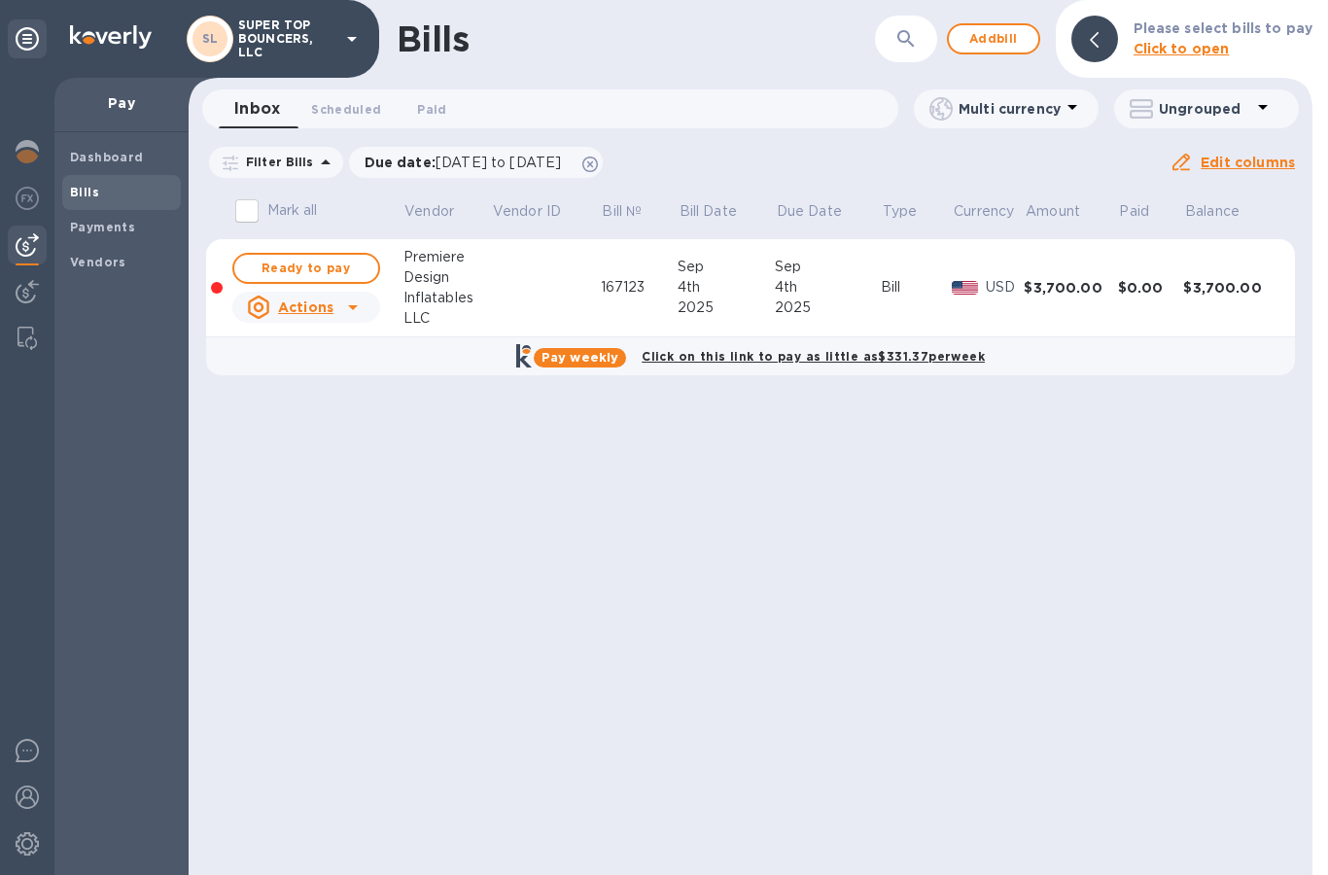
click at [800, 365] on div "Click on this link to pay as little as $331.37 per week" at bounding box center [813, 356] width 351 height 28
checkbox input "true"
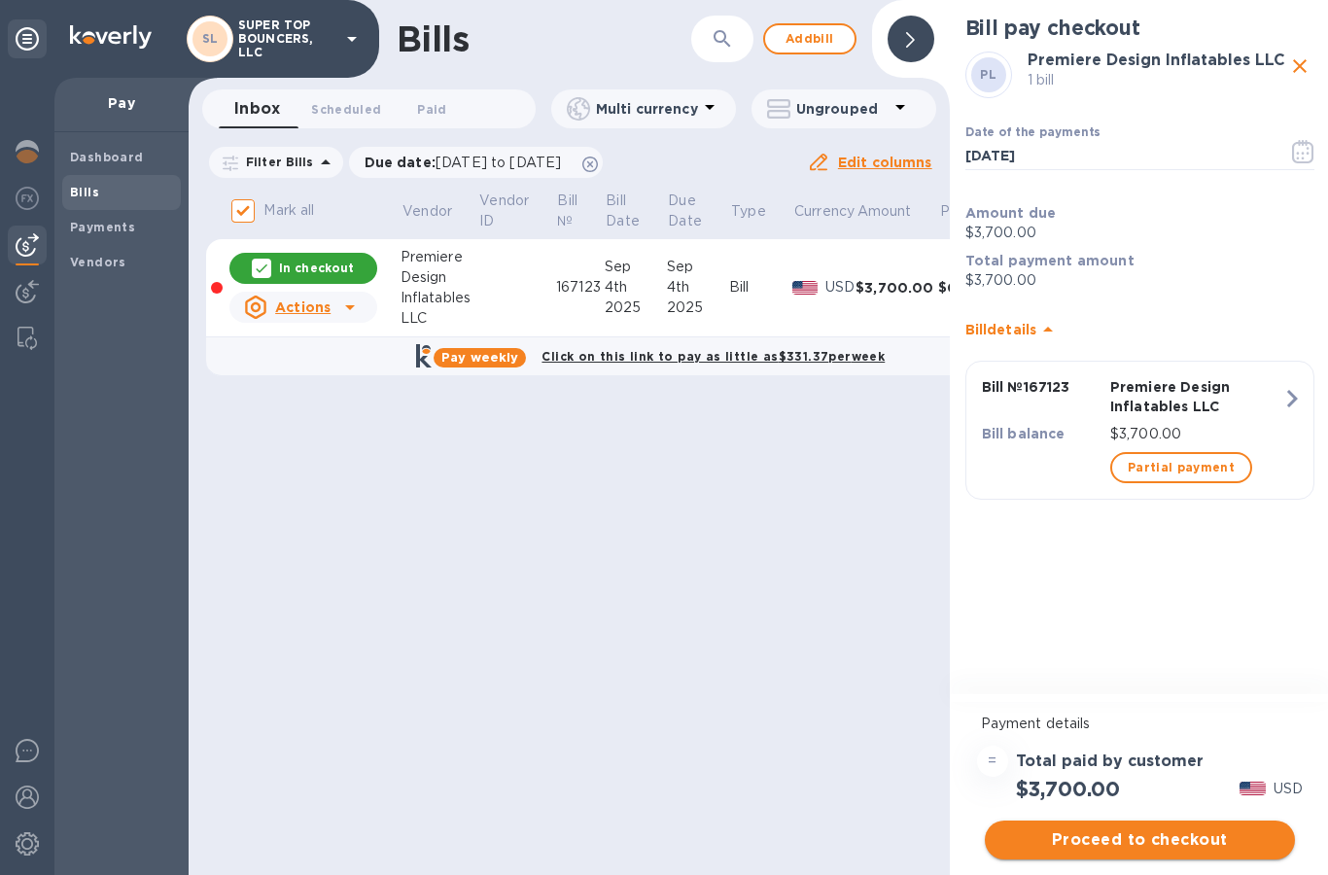
click at [1162, 838] on span "Proceed to checkout" at bounding box center [1139, 839] width 279 height 23
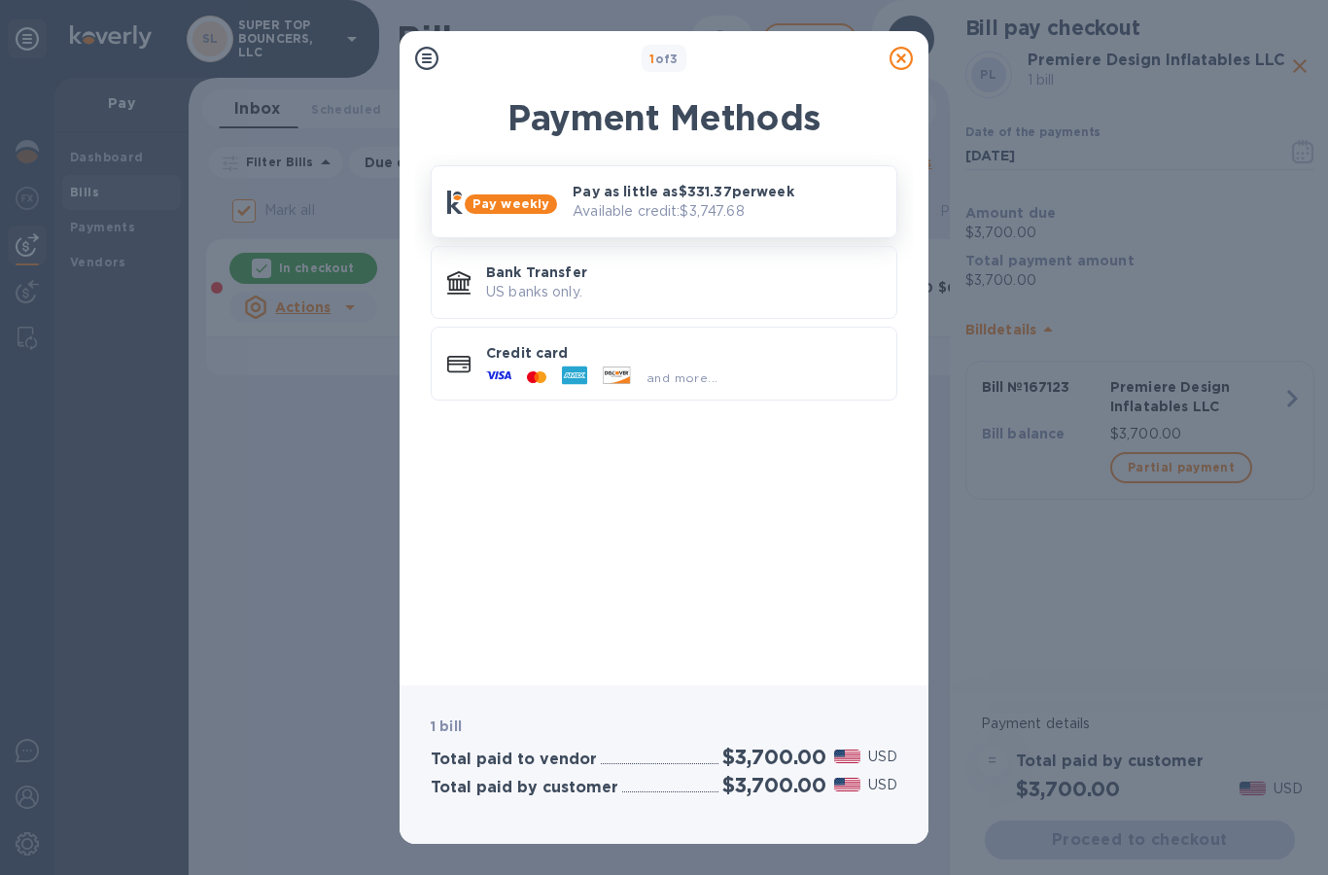
click at [720, 197] on p "Pay as little as $331.37 per week" at bounding box center [727, 191] width 308 height 19
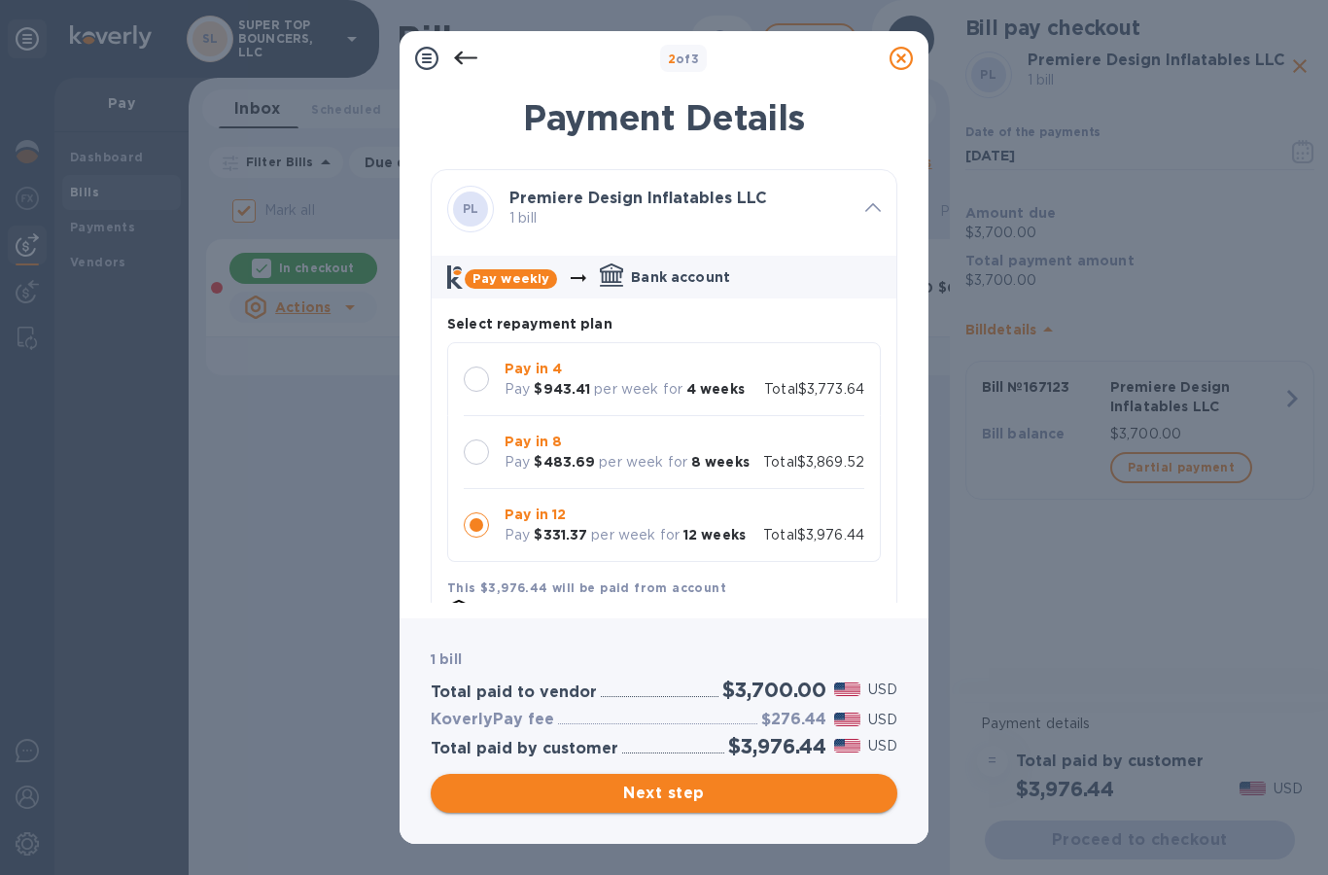
click at [672, 797] on span "Next step" at bounding box center [663, 792] width 435 height 23
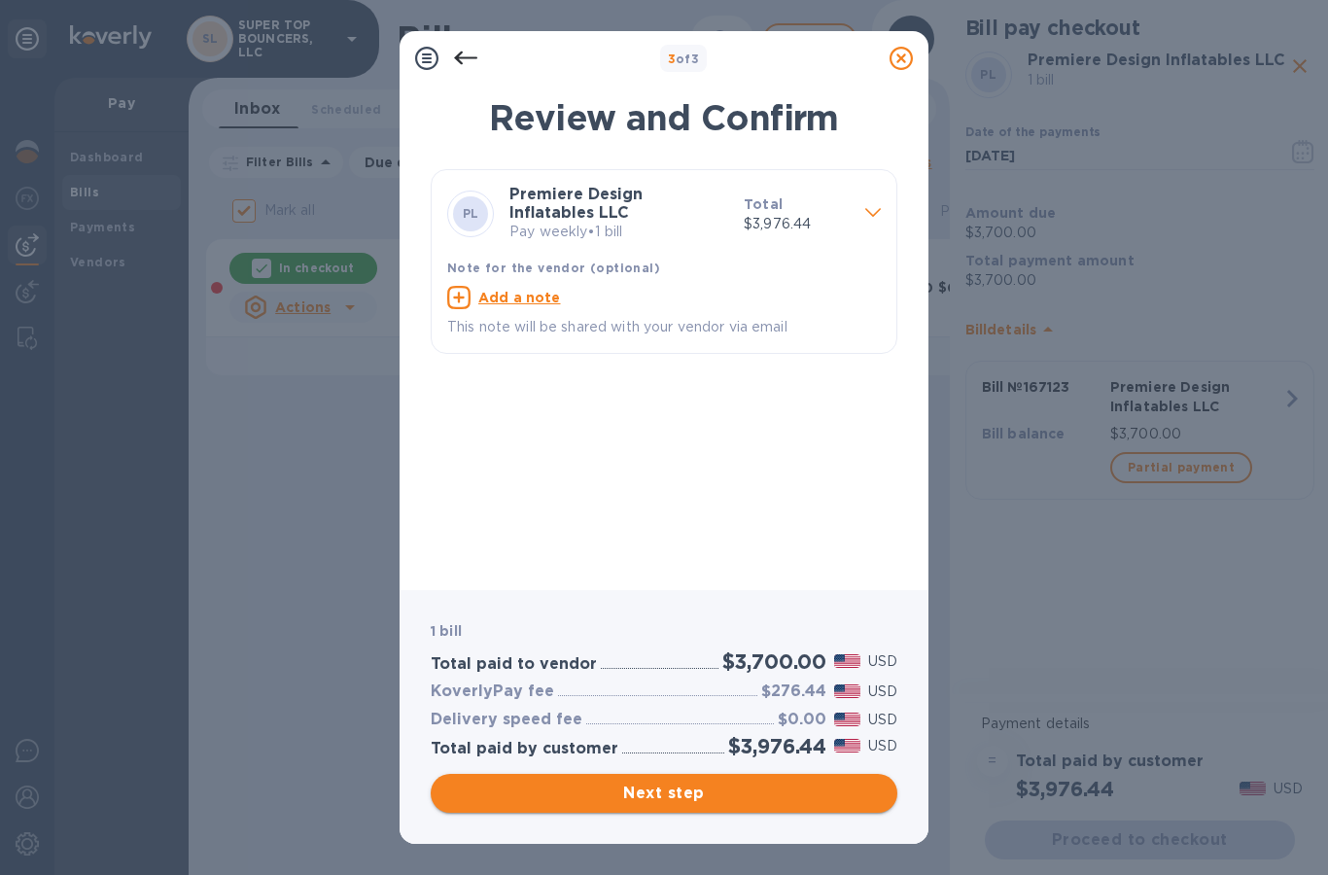
click at [692, 798] on span "Next step" at bounding box center [663, 792] width 435 height 23
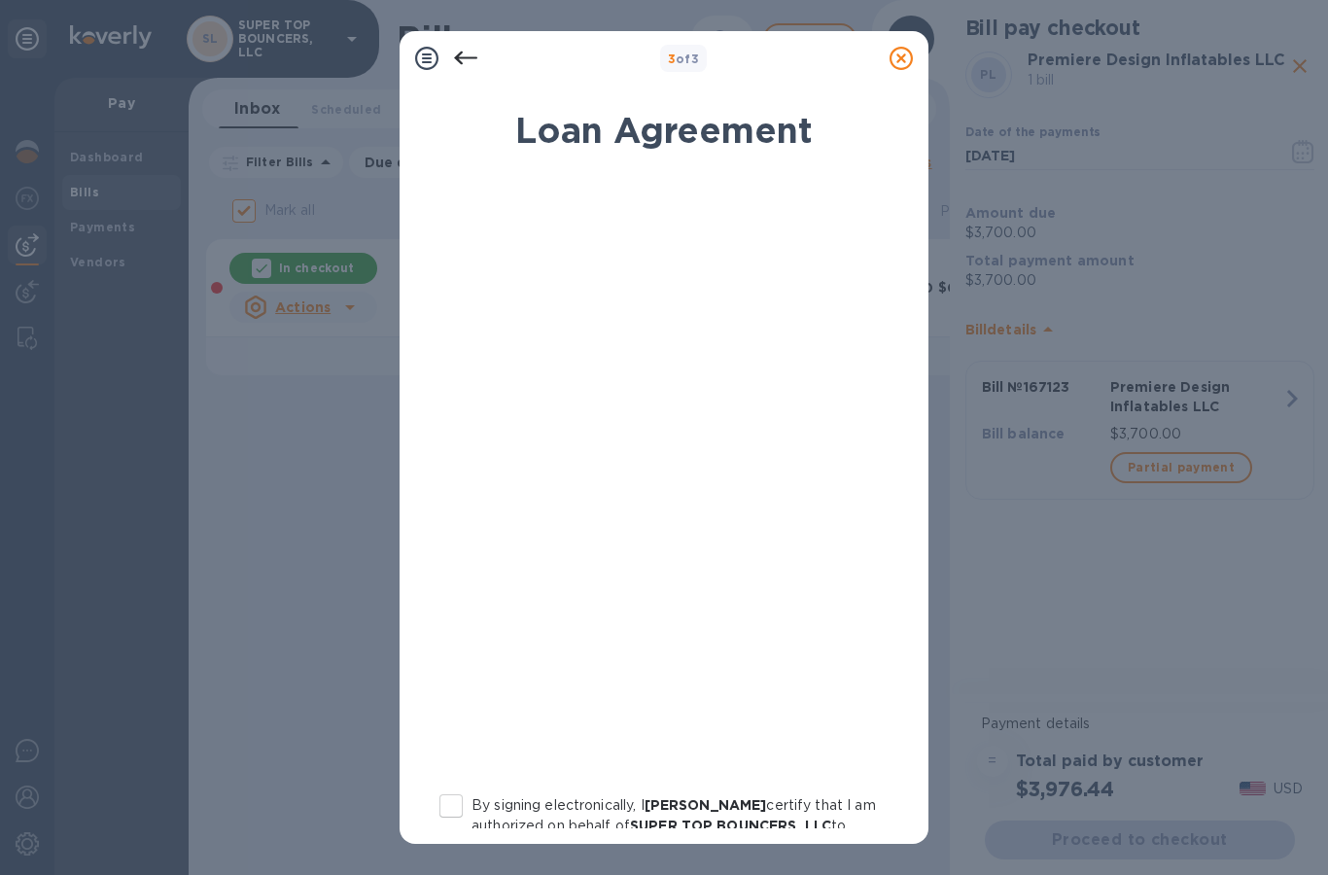
click at [446, 811] on input "By signing electronically, I [PERSON_NAME] certify that I am authorized on beha…" at bounding box center [451, 805] width 41 height 41
checkbox input "true"
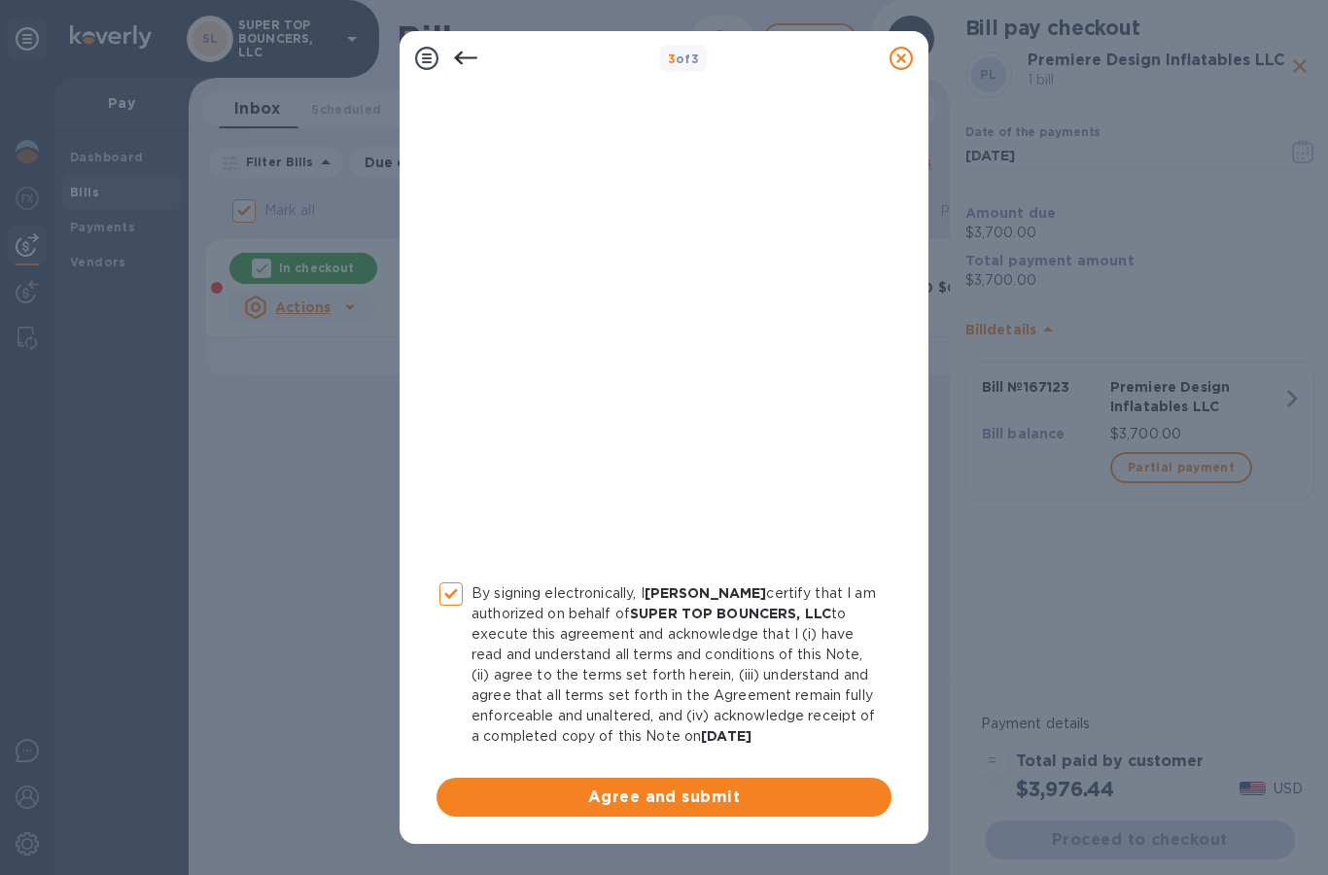
scroll to position [212, 0]
click at [701, 797] on span "Agree and submit" at bounding box center [664, 796] width 424 height 23
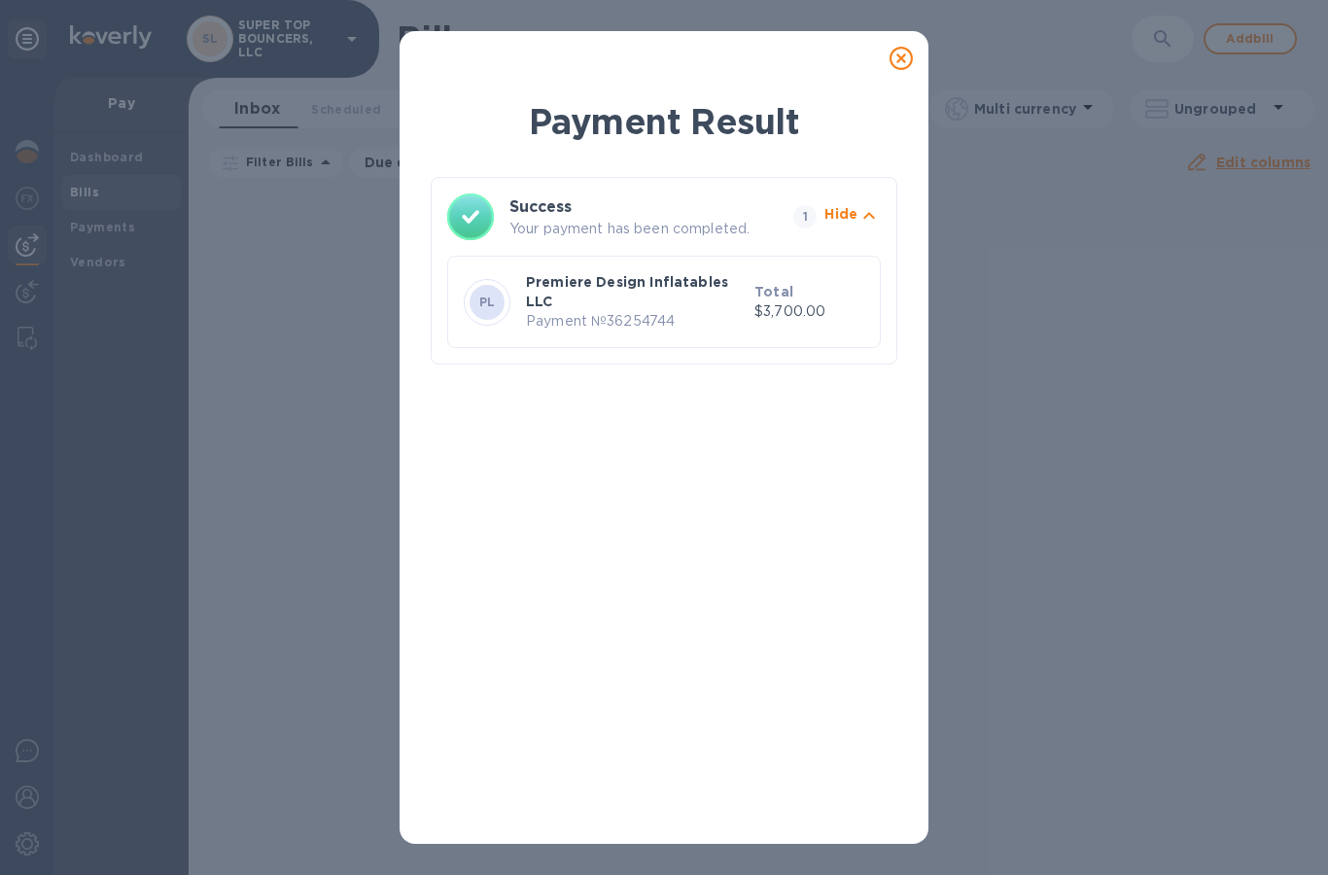
click at [902, 63] on icon at bounding box center [900, 58] width 23 height 23
